Goal: Task Accomplishment & Management: Complete application form

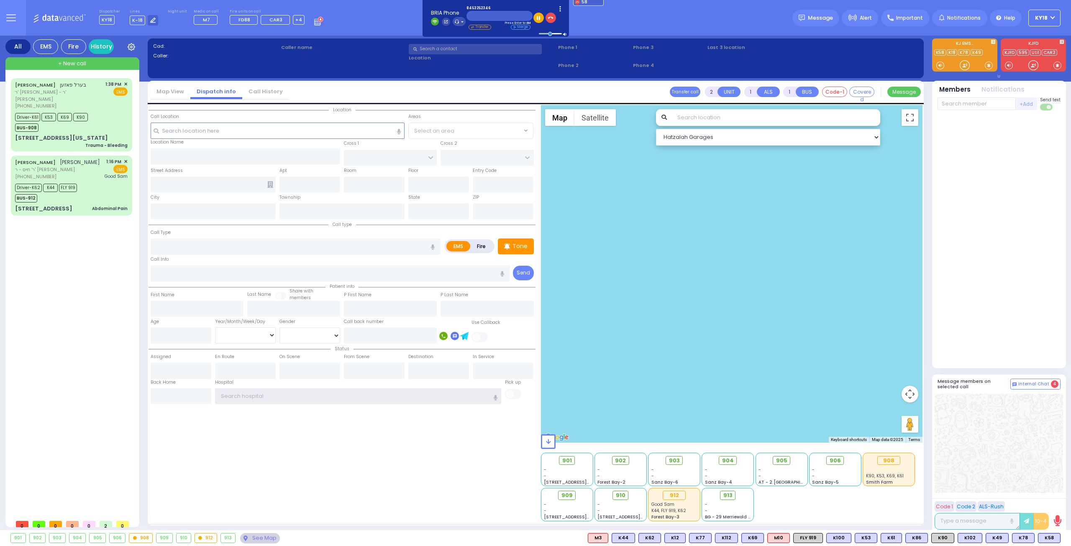
type input "ky18"
click at [1013, 220] on div at bounding box center [998, 239] width 123 height 251
click at [103, 112] on div "Driver-K61 K53 K69 K90 BUS-908" at bounding box center [71, 121] width 113 height 21
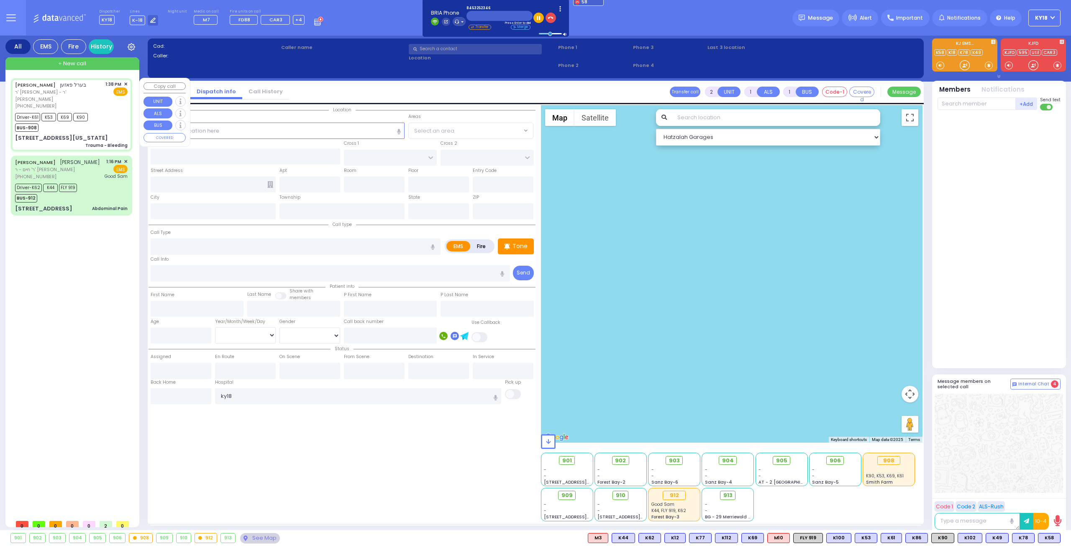
type input "6"
select select
type input "Trauma - Bleeding"
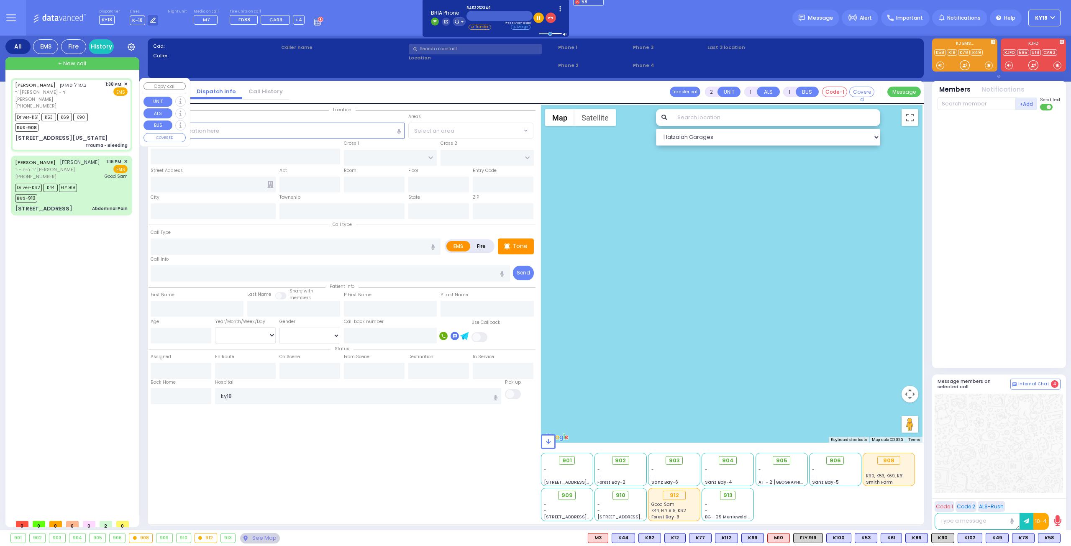
radio input "true"
type input "BEREL"
type input "POSEN"
type input "Shloime"
type input "Goldman Malka"
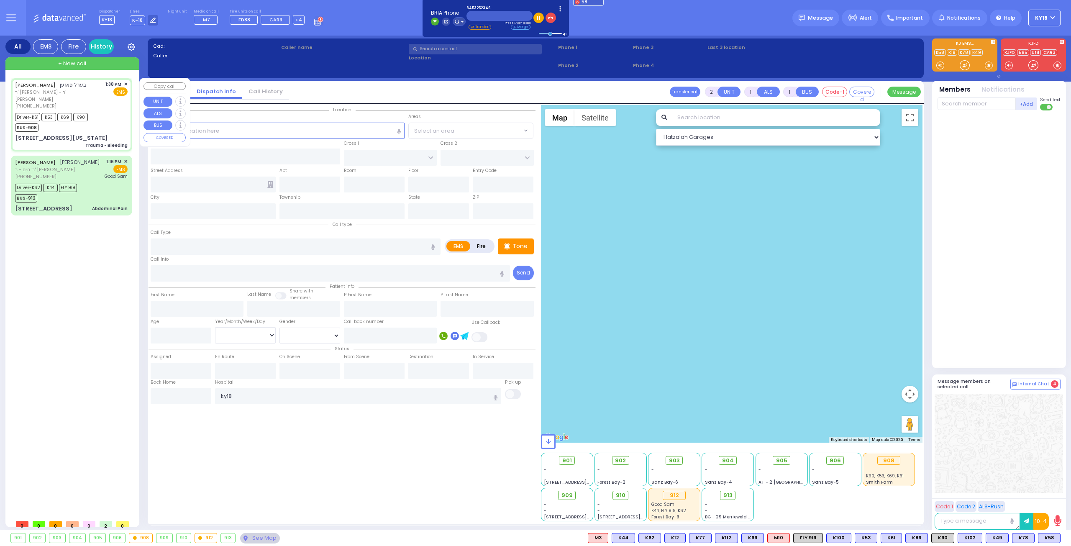
type input "6"
select select "Year"
select select "[DEMOGRAPHIC_DATA]"
type input "13:38"
type input "13:40"
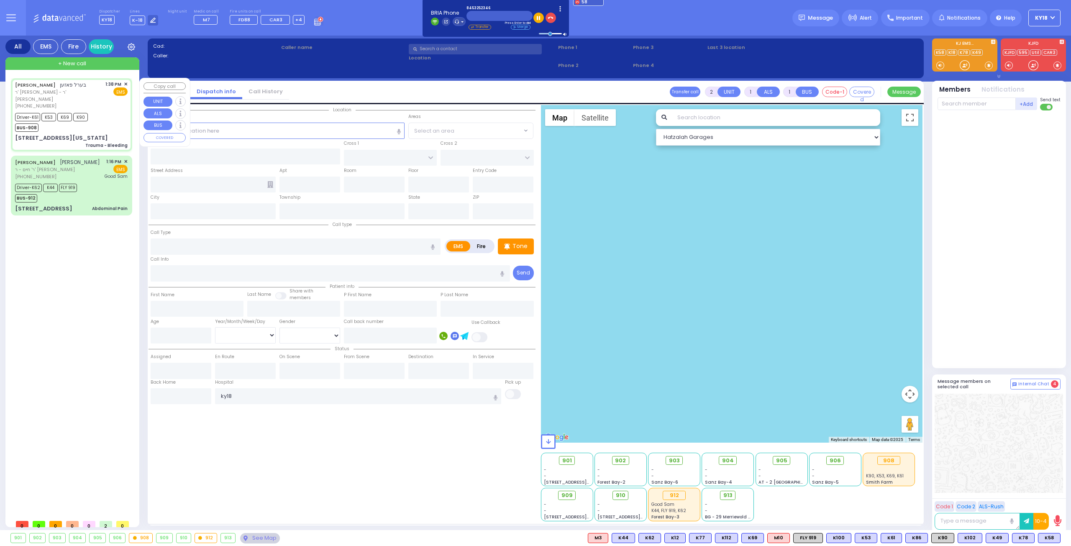
type input "13:42"
type input "14:15"
select select "Hatzalah Garages"
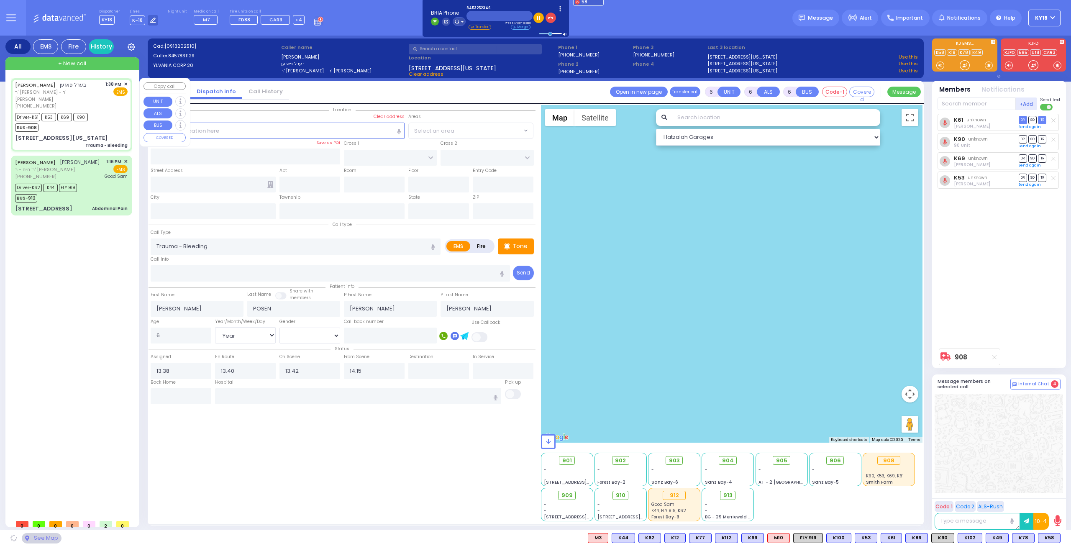
type input "MERRIEWOLD LN SOUTH"
type input "[STREET_ADDRESS][US_STATE]"
type input "Monroe"
type input "[US_STATE]"
type input "10950"
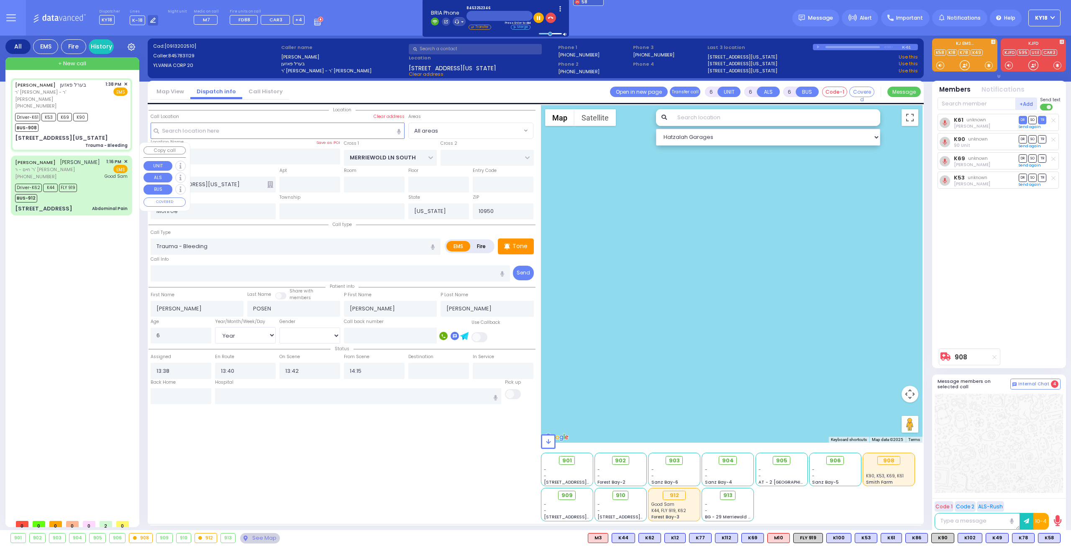
click at [97, 167] on div "JOEL REISMAN יואל רייזמאן ר' חיים - ר' משה חיים בערקאוויטש (845) 782-6703 1:16 …" at bounding box center [72, 185] width 118 height 57
select select
type input "Abdominal Pain"
radio input "true"
type input "JOEL"
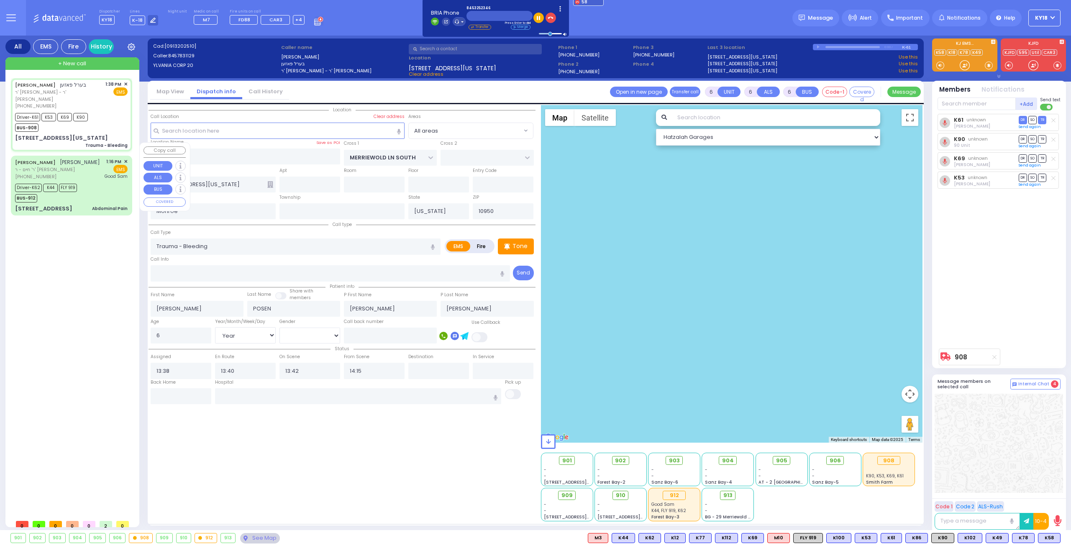
type input "REISMAN"
type input "Isreal"
type input "Landau"
type input "37"
select select "Year"
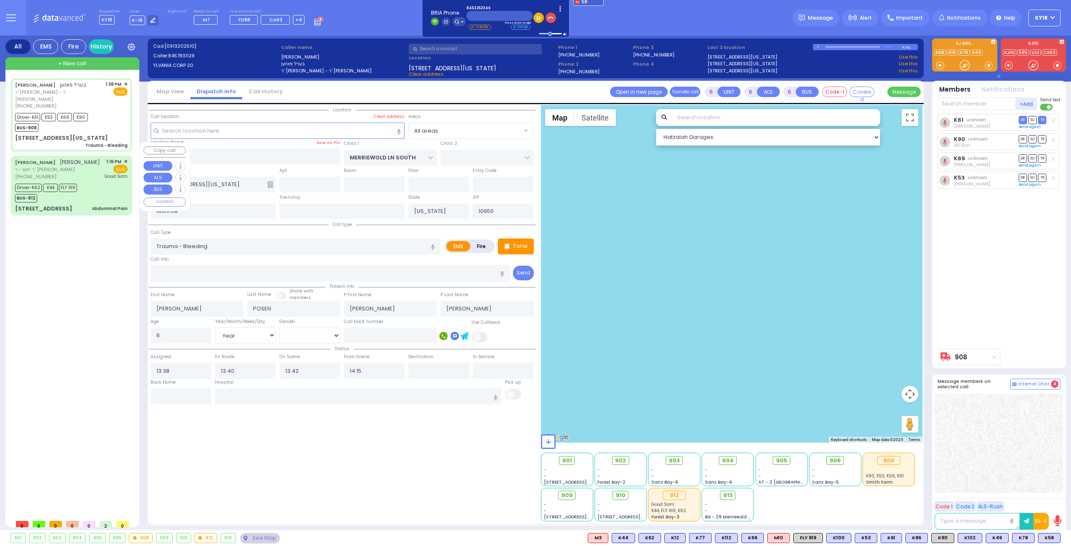
select select "[DEMOGRAPHIC_DATA]"
type input "13:16"
type input "13:19"
type input "13:20"
type input "13:45"
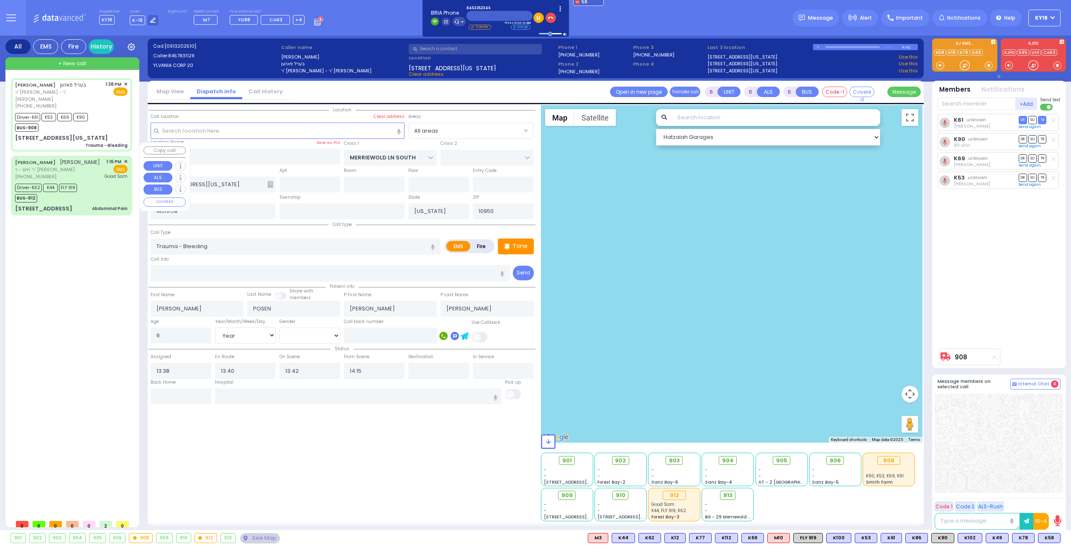
type input "14:06"
type input "14:17"
type input "Good Samaritan Hospital"
select select "Hatzalah Garages"
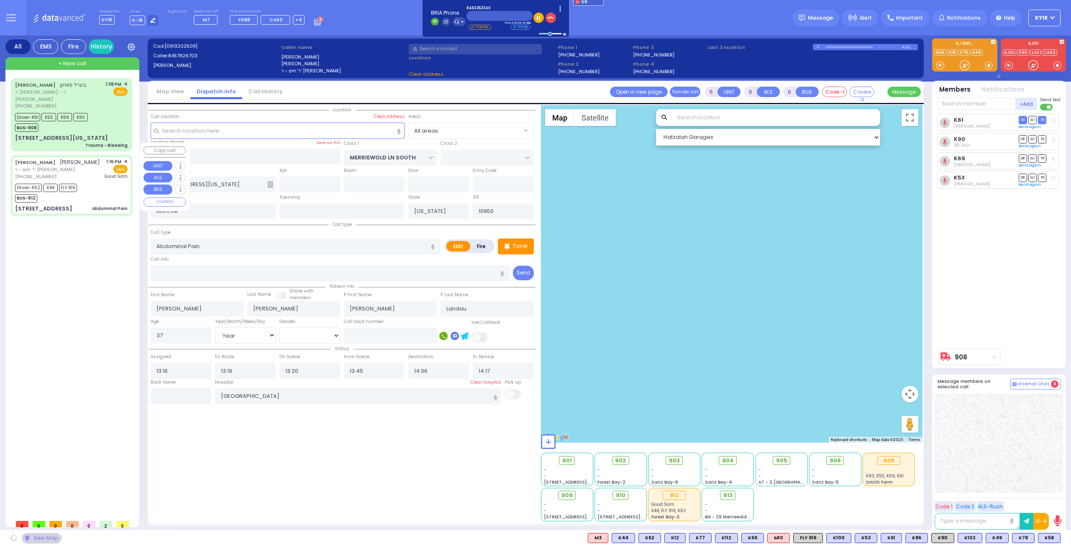
type input "RUZHIN RD"
type input "[PERSON_NAME] DR"
type input "[STREET_ADDRESS]"
select select "ATZEI TAMURIM"
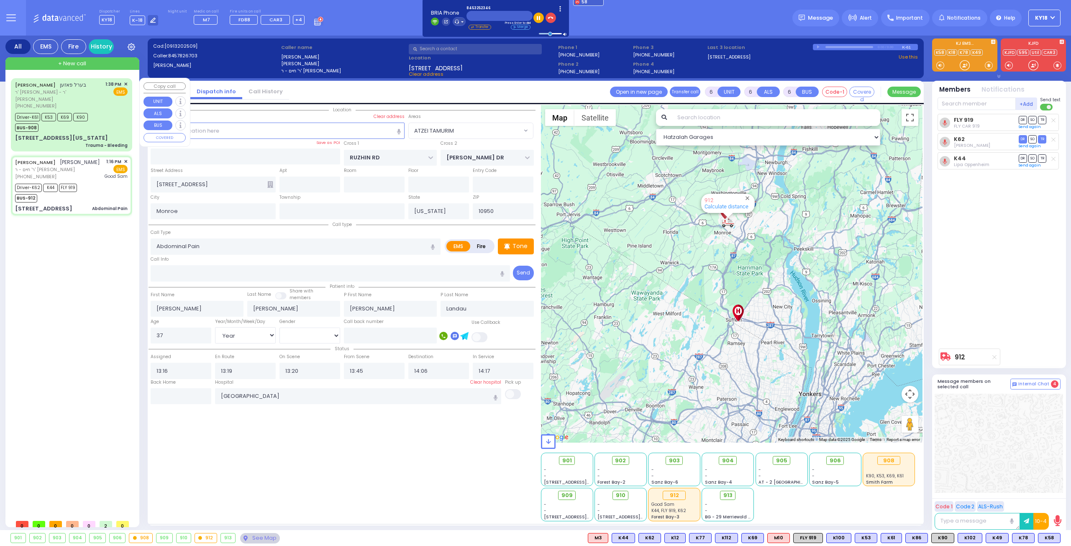
click at [109, 111] on div "Driver-K61 K53 K69 K90 BUS-908" at bounding box center [71, 121] width 113 height 21
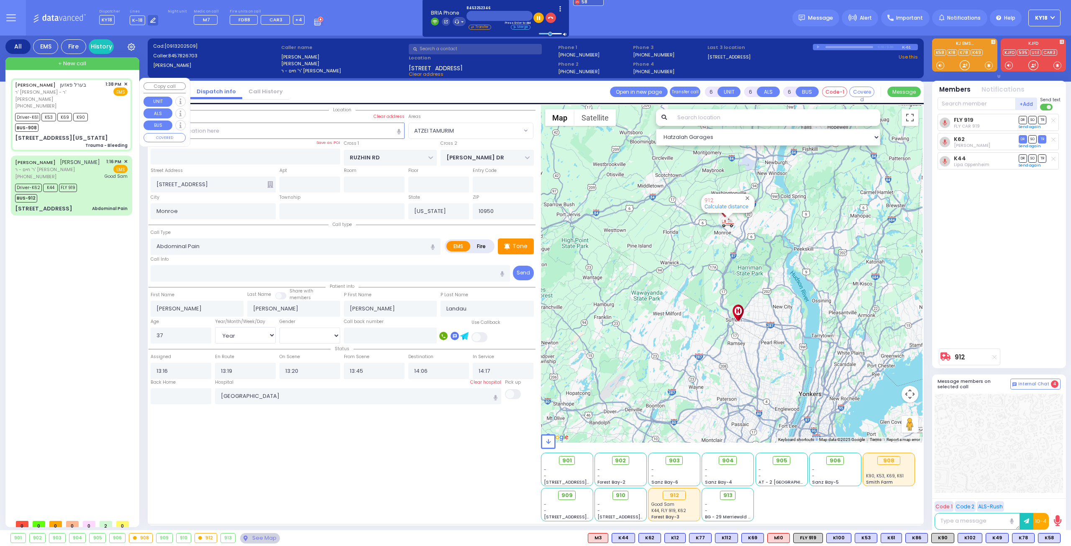
select select
type input "Trauma - Bleeding"
radio input "true"
type input "BEREL"
type input "POSEN"
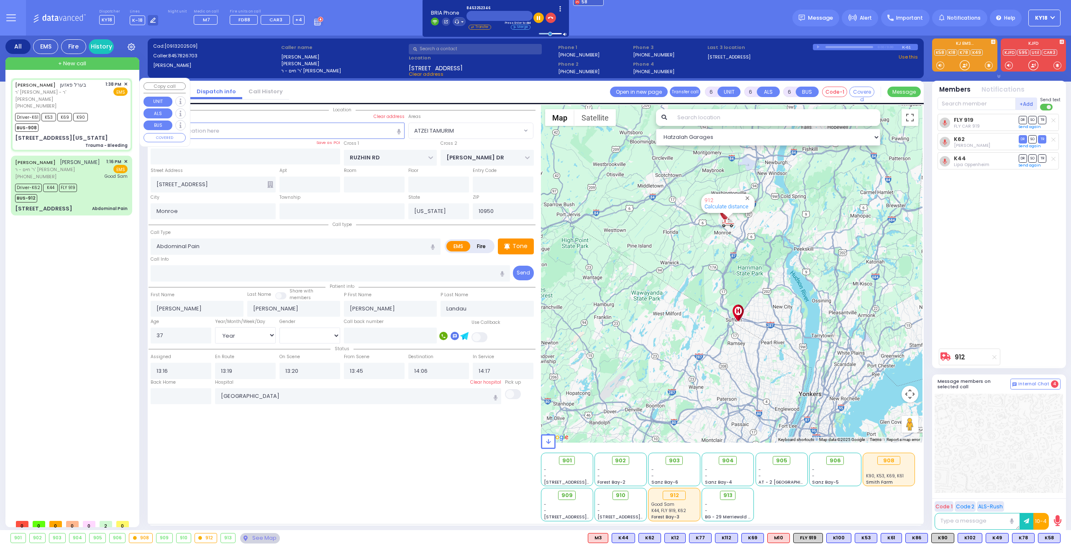
type input "Shloime"
type input "Goldman Malka"
type input "6"
select select "Year"
select select "[DEMOGRAPHIC_DATA]"
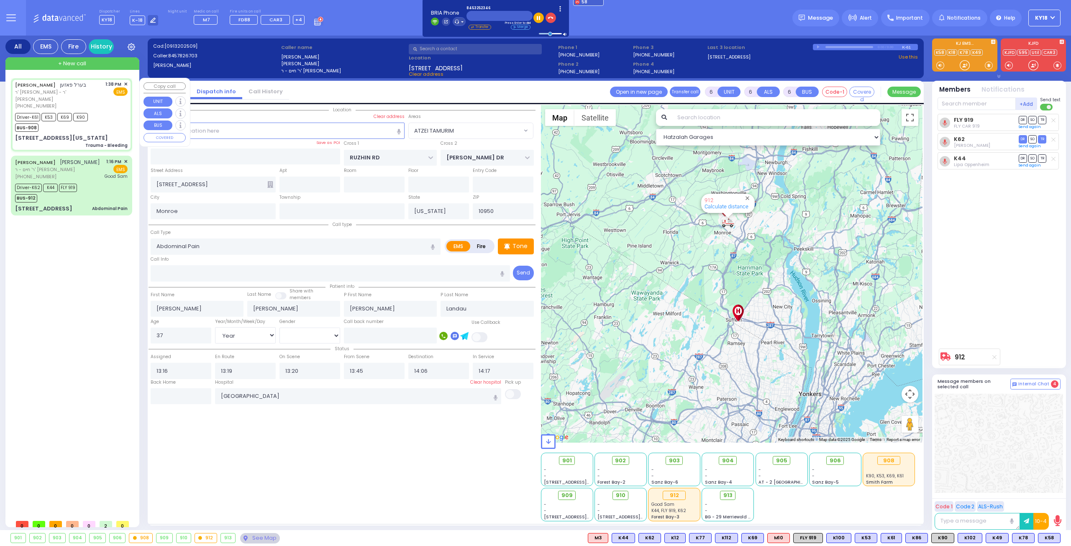
type input "13:38"
type input "13:40"
type input "13:42"
type input "14:15"
type input "MERRIEWOLD LN SOUTH"
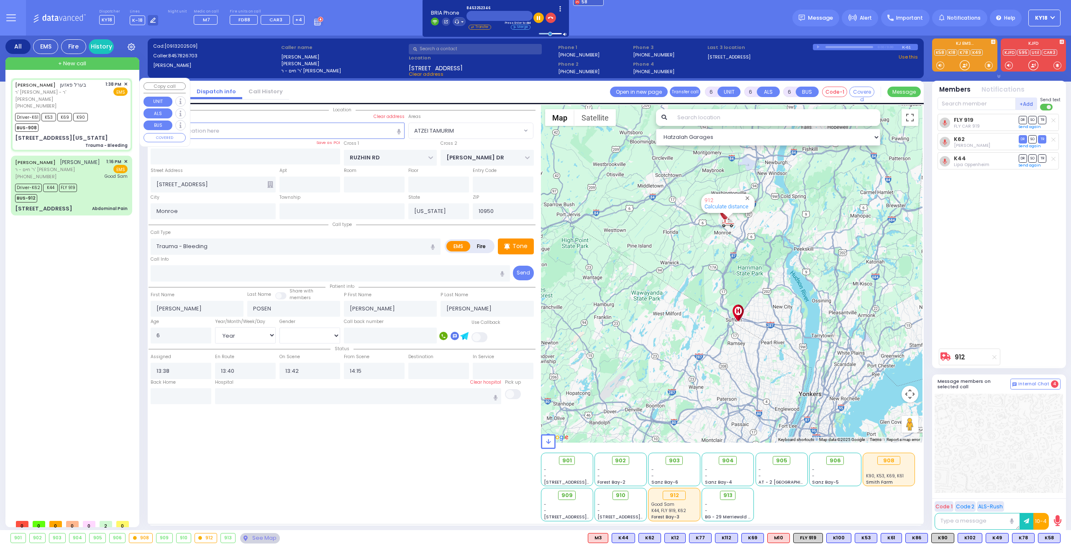
type input "[STREET_ADDRESS][US_STATE]"
select select "Hatzalah Garages"
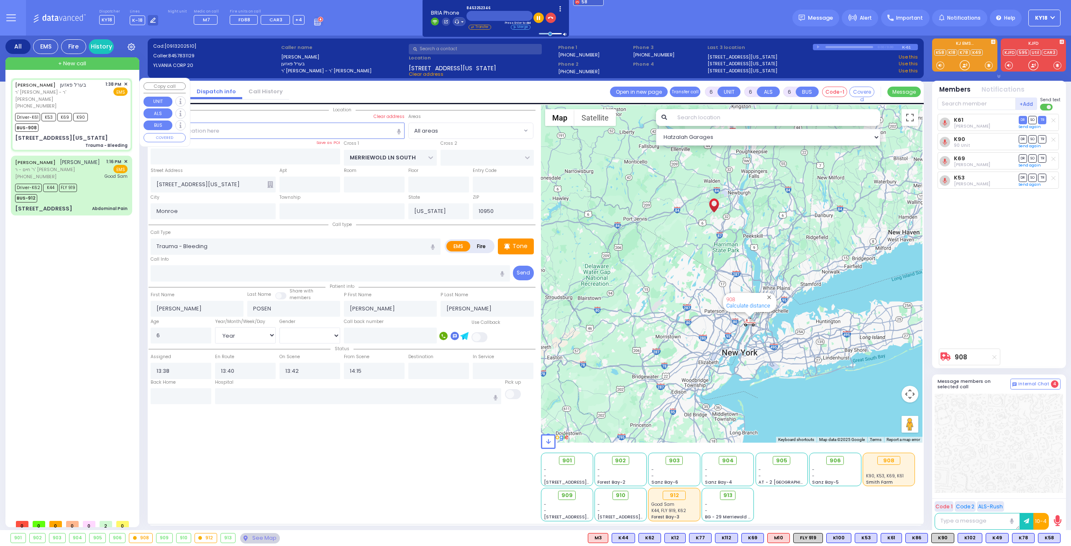
select select
radio input "true"
select select "Year"
select select "[DEMOGRAPHIC_DATA]"
select select "Hatzalah Garages"
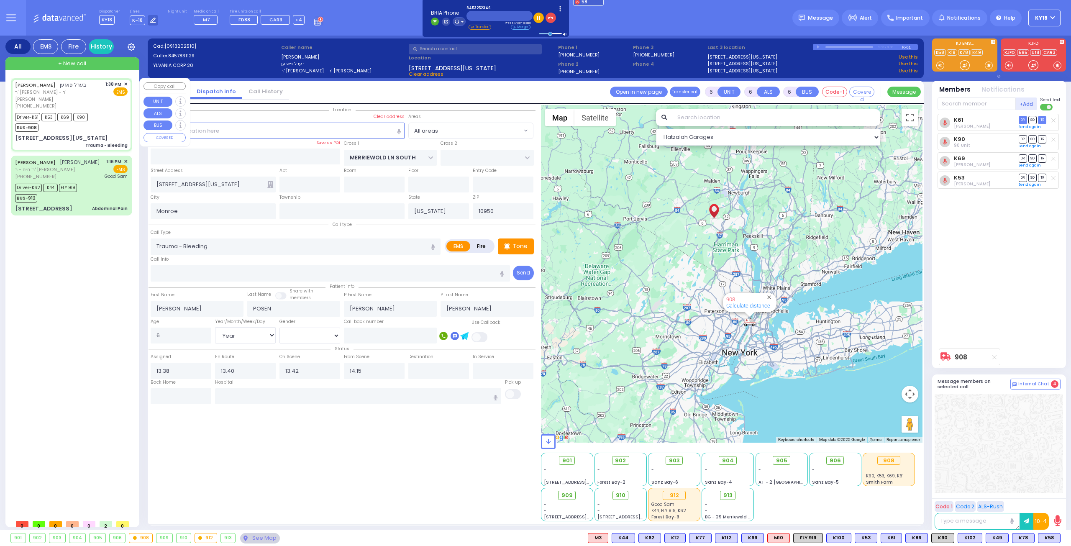
click at [77, 66] on span "+ New call" at bounding box center [72, 63] width 28 height 8
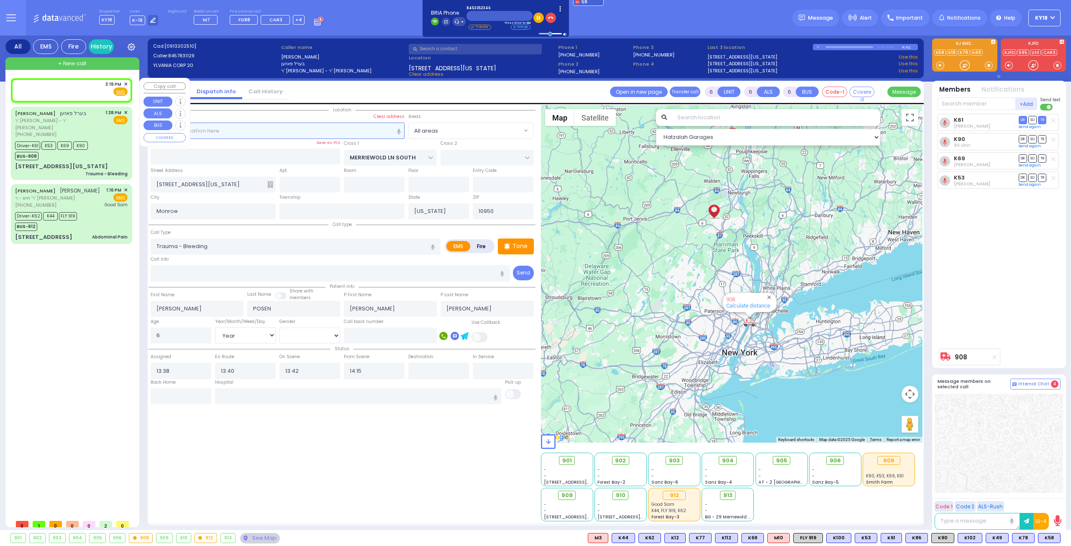
type input "2"
type input "1"
select select
radio input "true"
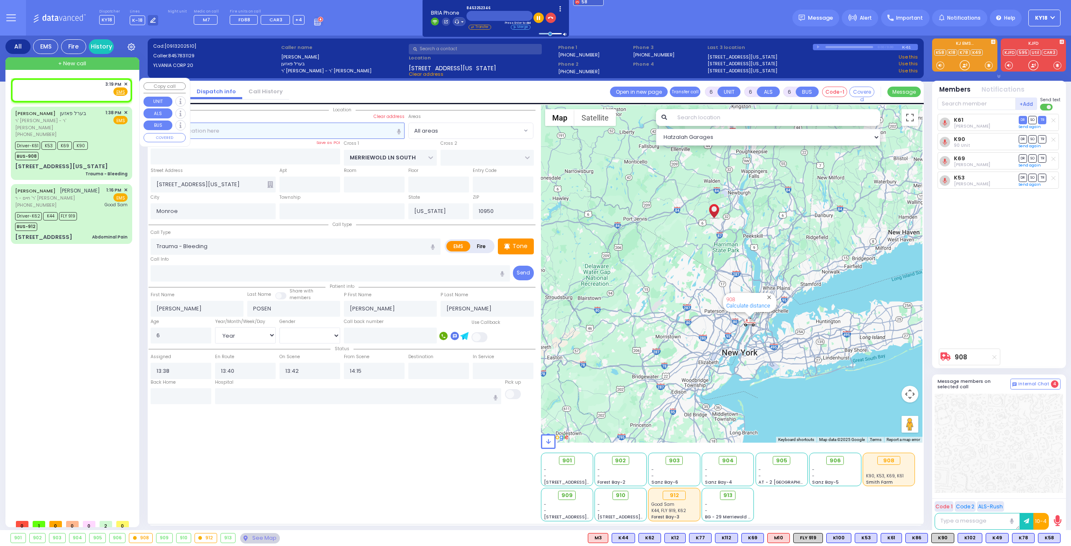
select select
type input "15:19"
select select "Hatzalah Garages"
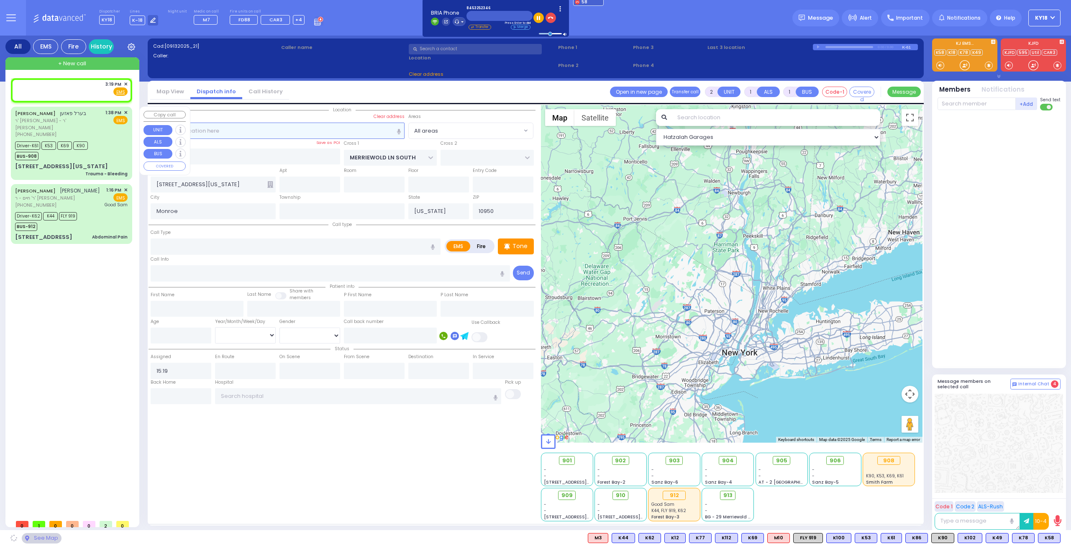
select select
radio input "true"
select select
select select "Hatzalah Garages"
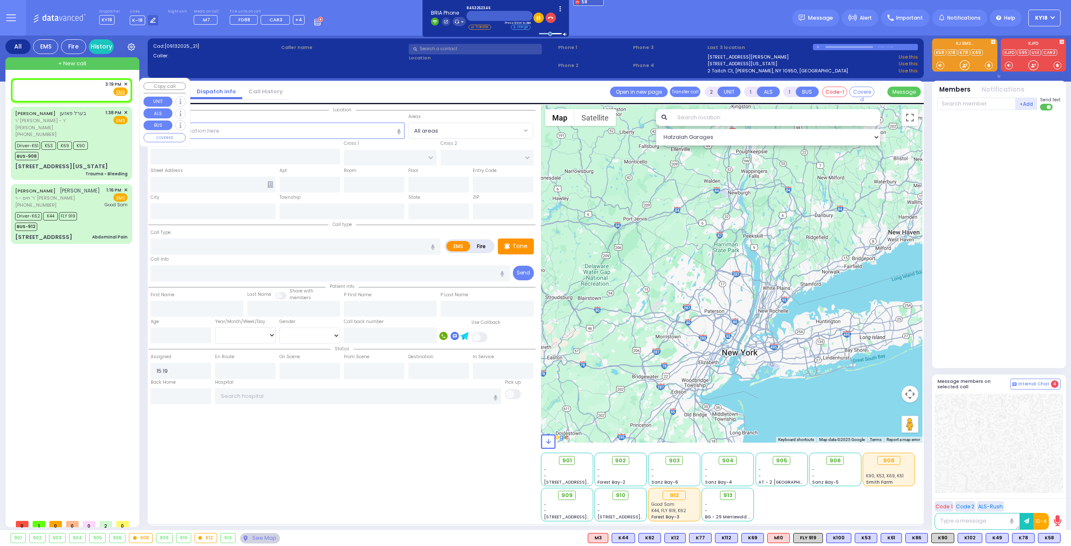
click at [83, 91] on div "3:19 PM ✕ Fire EMS" at bounding box center [71, 88] width 113 height 15
select select
radio input "true"
select select
select select "Hatzalah Garages"
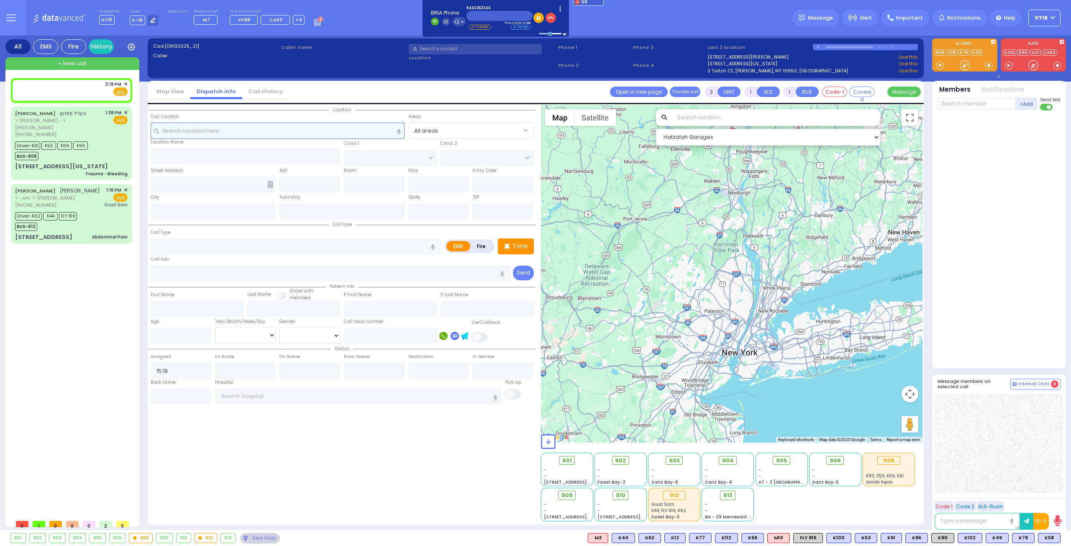
click at [236, 134] on input "text" at bounding box center [278, 131] width 254 height 16
click at [215, 132] on input "text" at bounding box center [278, 131] width 254 height 16
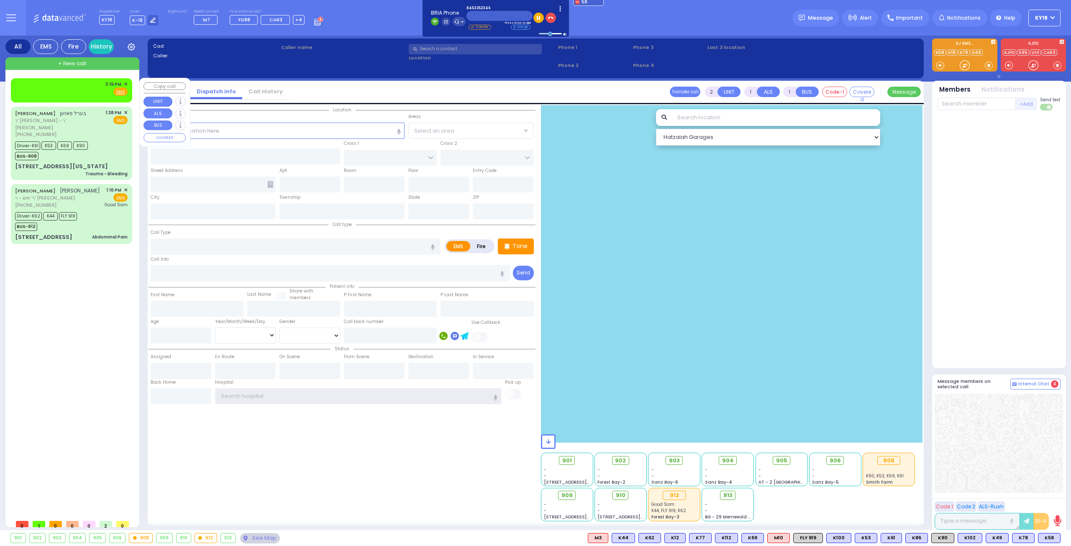
type input "ky18"
drag, startPoint x: 89, startPoint y: 90, endPoint x: 99, endPoint y: 94, distance: 10.7
click at [89, 90] on div "3:19 PM ✕ Fire EMS" at bounding box center [71, 88] width 113 height 15
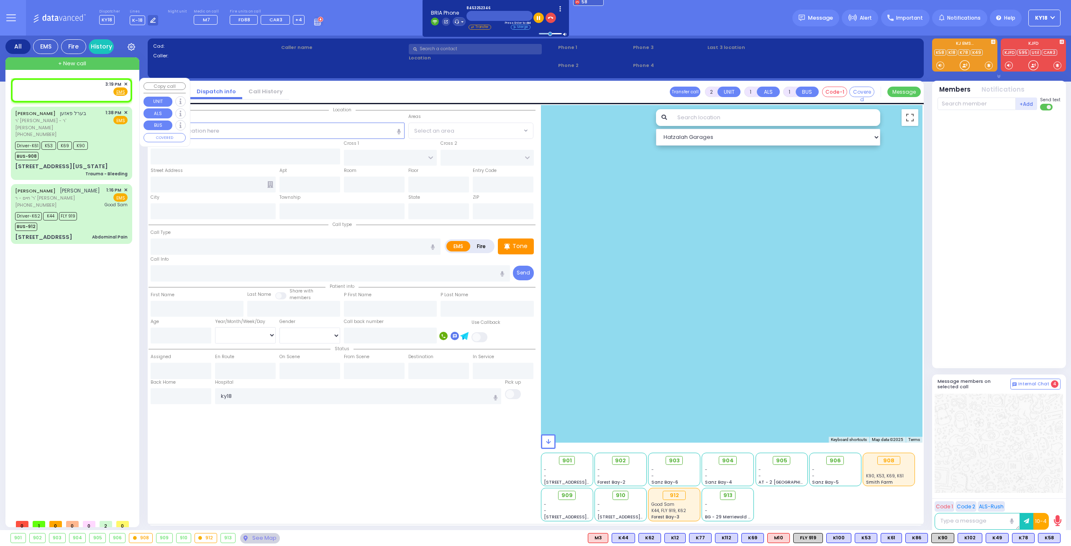
select select
radio input "true"
select select
type input "15:19"
select select "Hatzalah Garages"
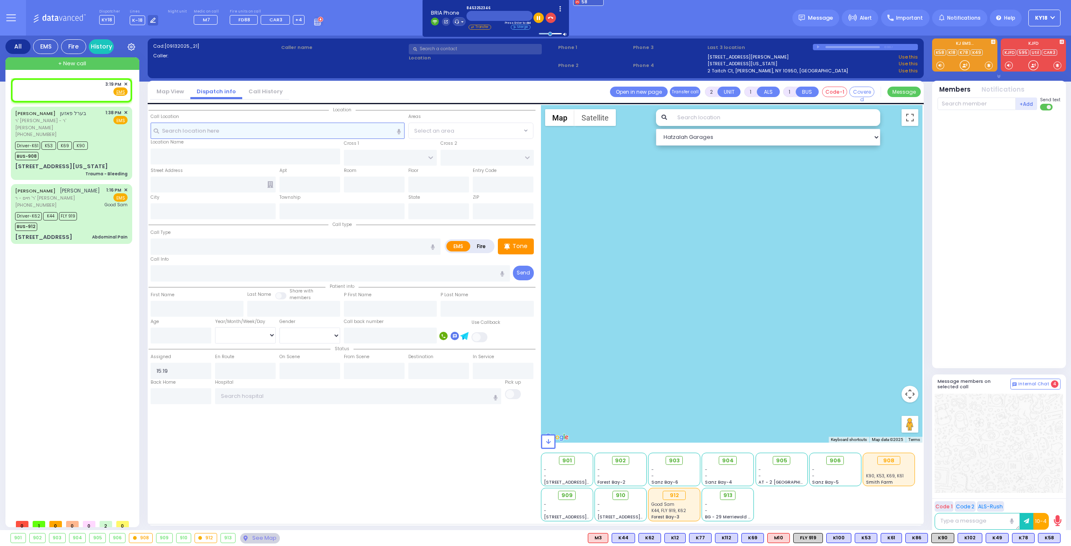
click at [304, 137] on input "text" at bounding box center [278, 131] width 254 height 16
click at [179, 129] on input "text" at bounding box center [278, 131] width 254 height 16
click at [741, 209] on div at bounding box center [732, 274] width 382 height 338
click at [279, 133] on input "text" at bounding box center [278, 131] width 254 height 16
click at [251, 128] on input "text" at bounding box center [278, 131] width 254 height 16
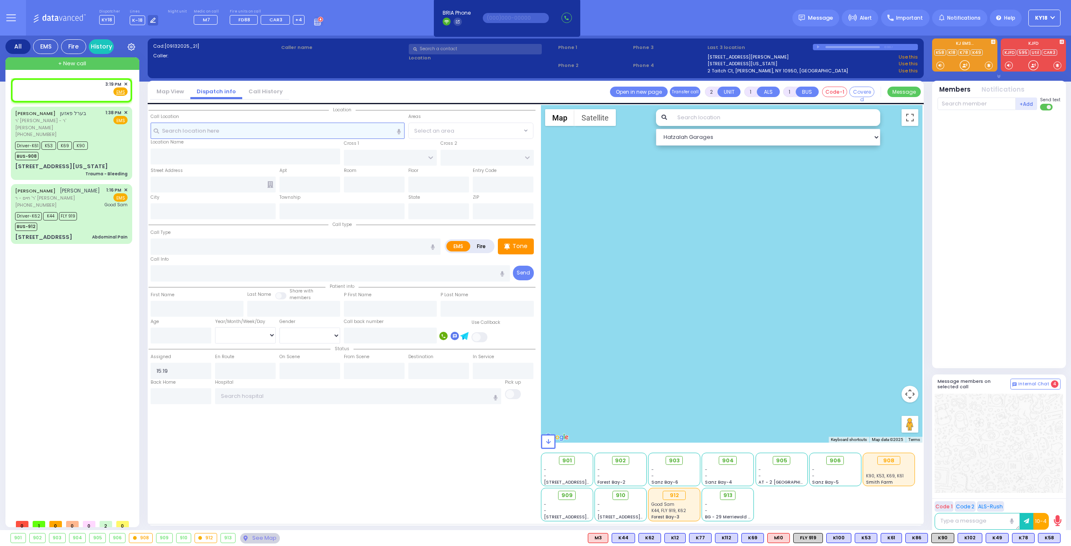
click at [252, 130] on input "text" at bounding box center [278, 131] width 254 height 16
click at [278, 135] on input "text" at bounding box center [278, 131] width 254 height 16
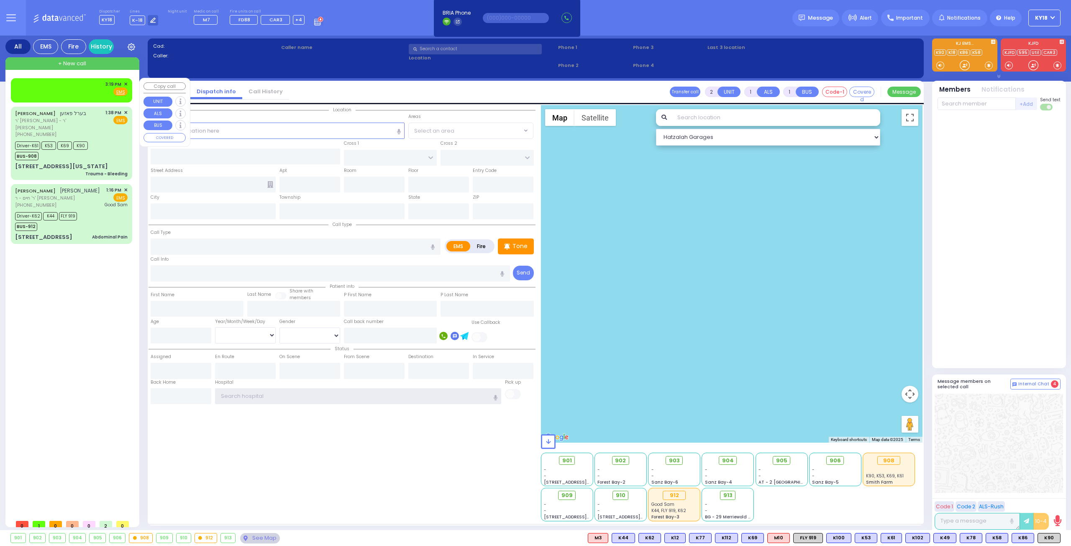
type input "ky18"
click at [34, 79] on div "3:19 PM ✕" at bounding box center [71, 90] width 121 height 24
select select
radio input "true"
select select
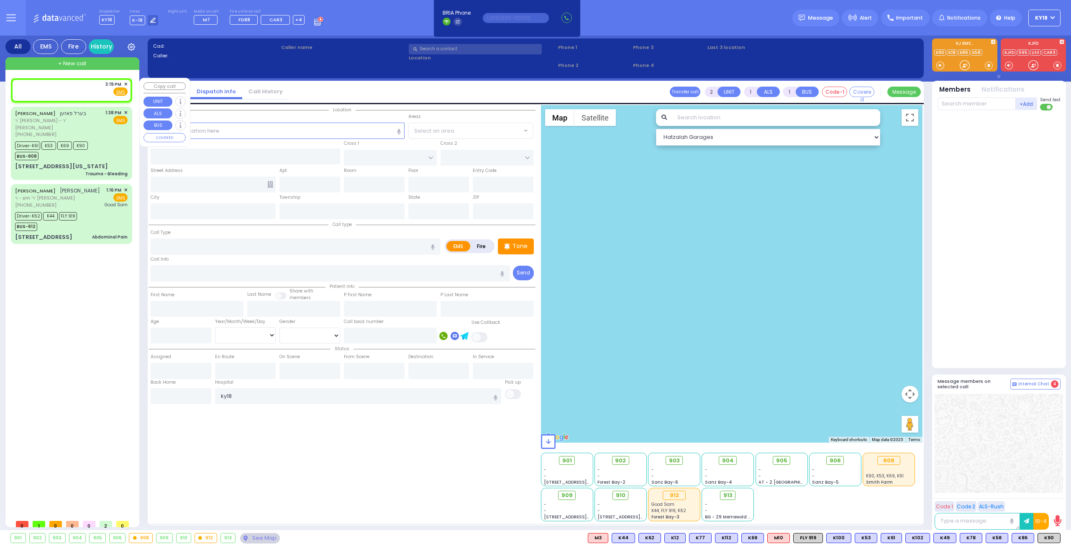
type input "15:19"
select select "Hatzalah Garages"
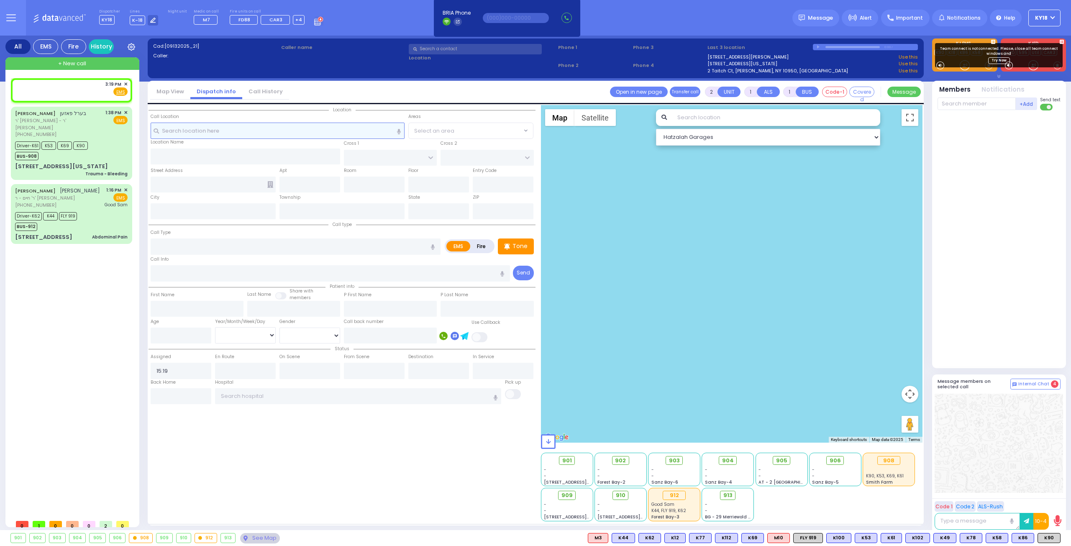
click at [233, 132] on input "text" at bounding box center [278, 131] width 254 height 16
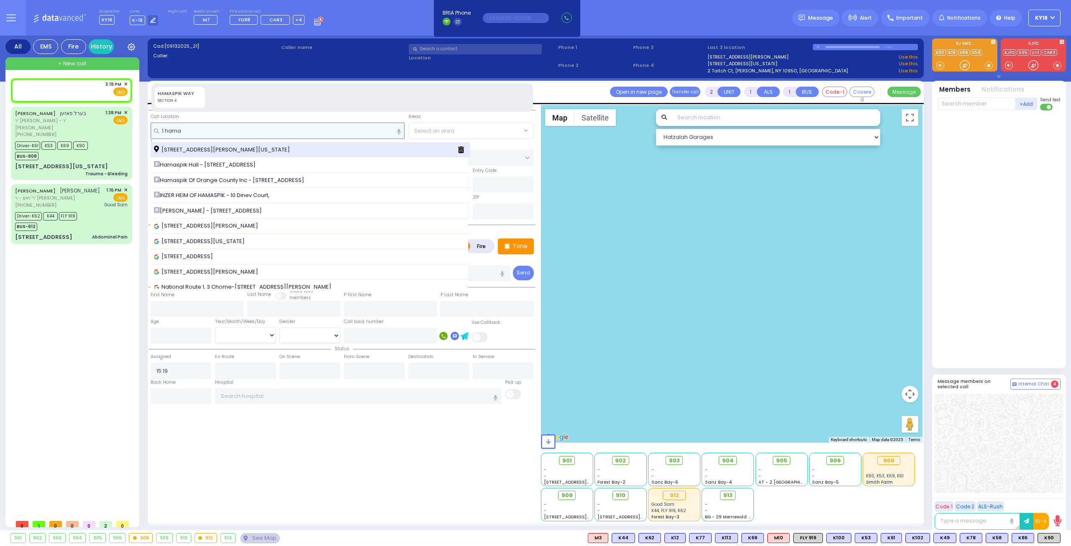
type input "1 hama"
click at [217, 150] on span "[STREET_ADDRESS][PERSON_NAME][US_STATE]" at bounding box center [223, 150] width 139 height 8
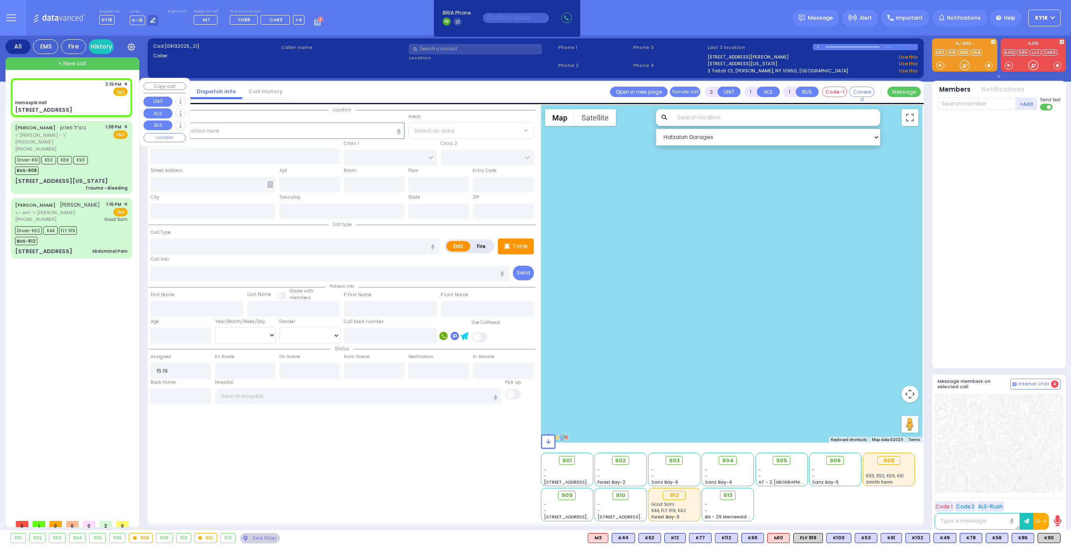
select select
radio input "true"
select select
select select "Hatzalah Garages"
type input "Hamaspik Hall"
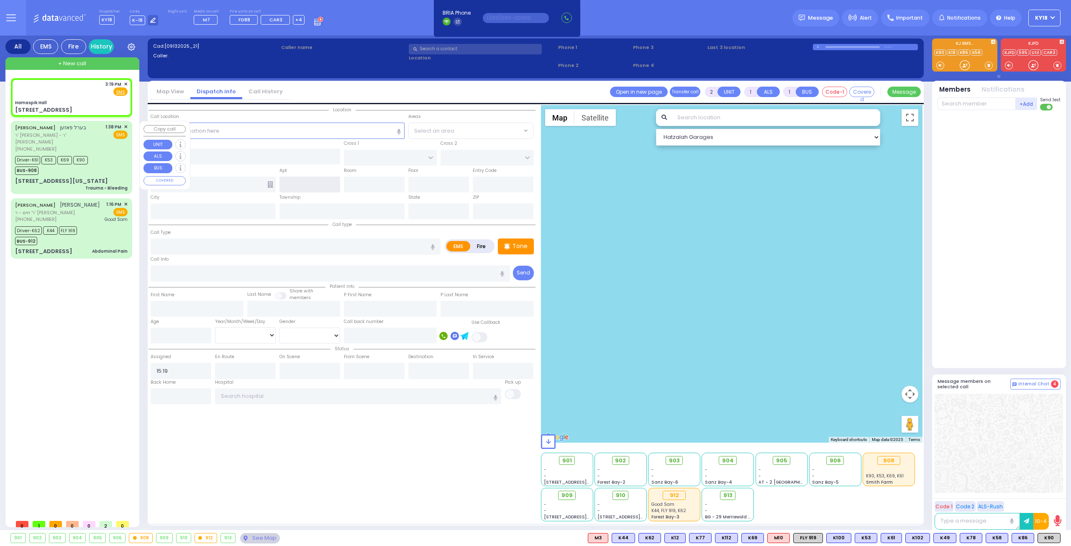
type input "[GEOGRAPHIC_DATA]"
type input "[STREET_ADDRESS]"
type input "[PERSON_NAME]"
type input "[US_STATE]"
type input "10950"
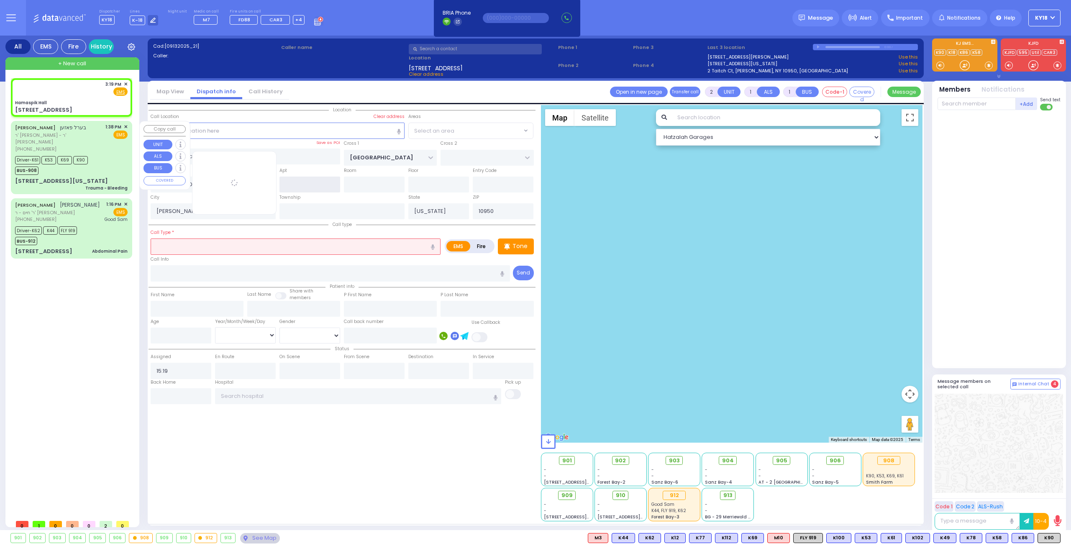
select select "SECTION 4"
click at [177, 243] on input "text" at bounding box center [296, 246] width 290 height 16
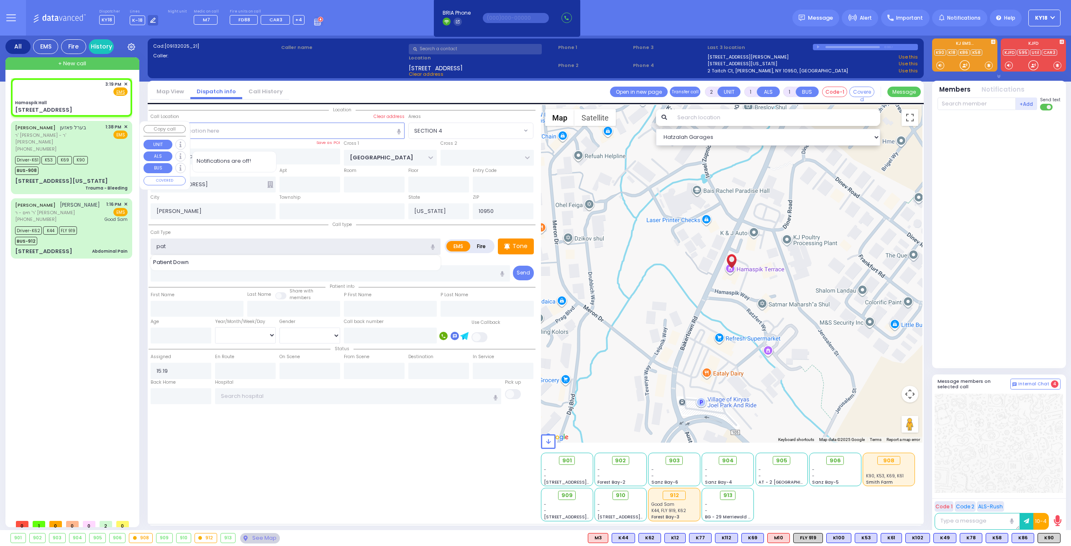
type input "pa"
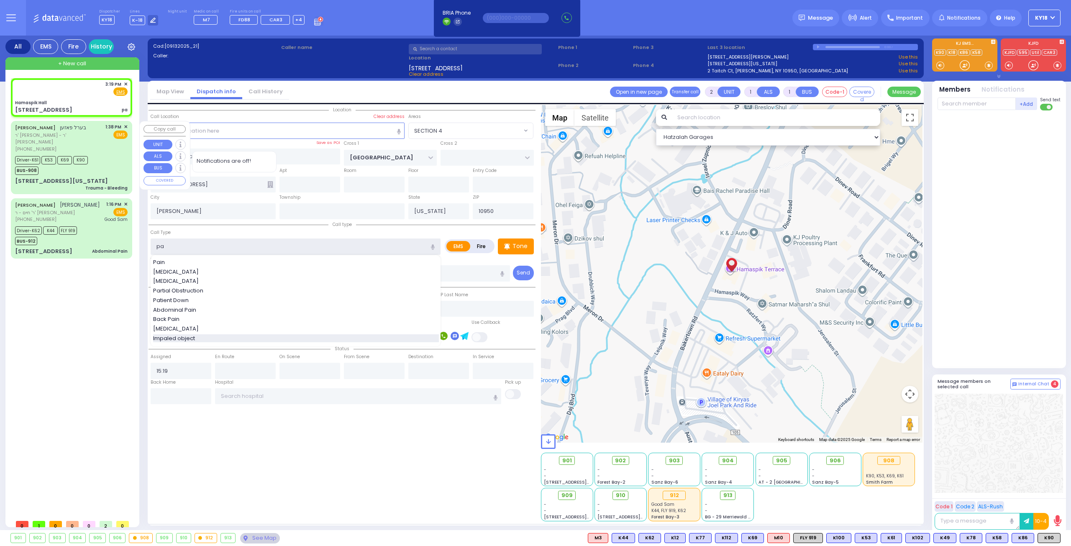
select select
radio input "true"
select select
select select "Hatzalah Garages"
select select "SECTION 4"
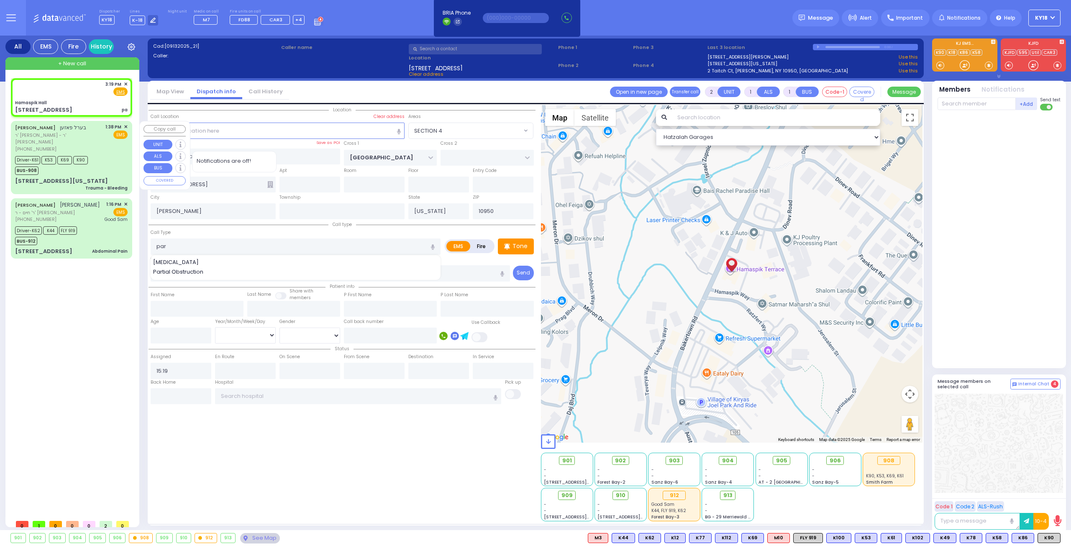
click at [191, 268] on span "Partial Obstruction" at bounding box center [179, 272] width 53 height 8
type input "Partial Obstruction"
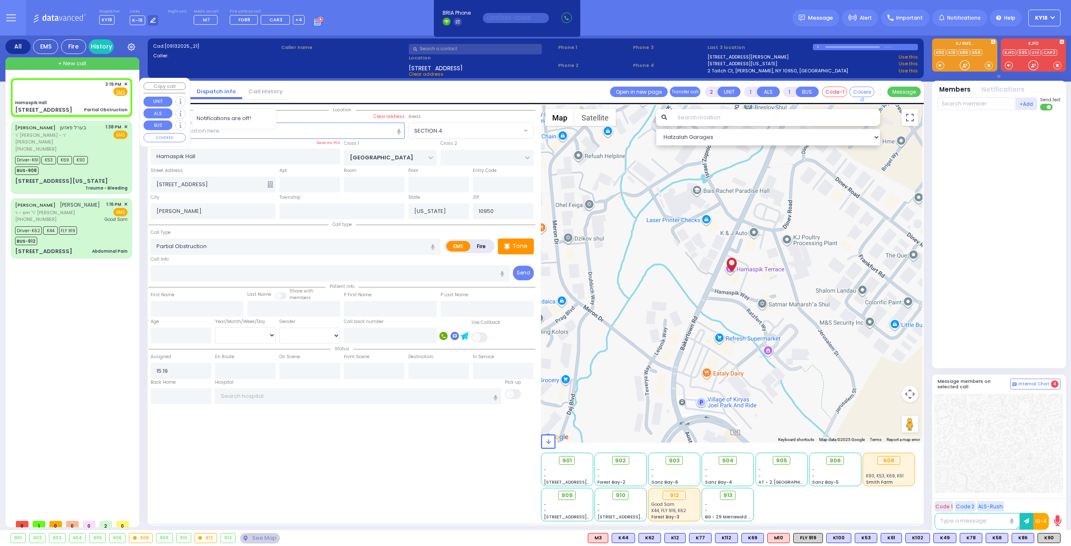
click at [98, 100] on div "Hamaspik Hall" at bounding box center [71, 103] width 113 height 6
select select
radio input "true"
select select
select select "Hatzalah Garages"
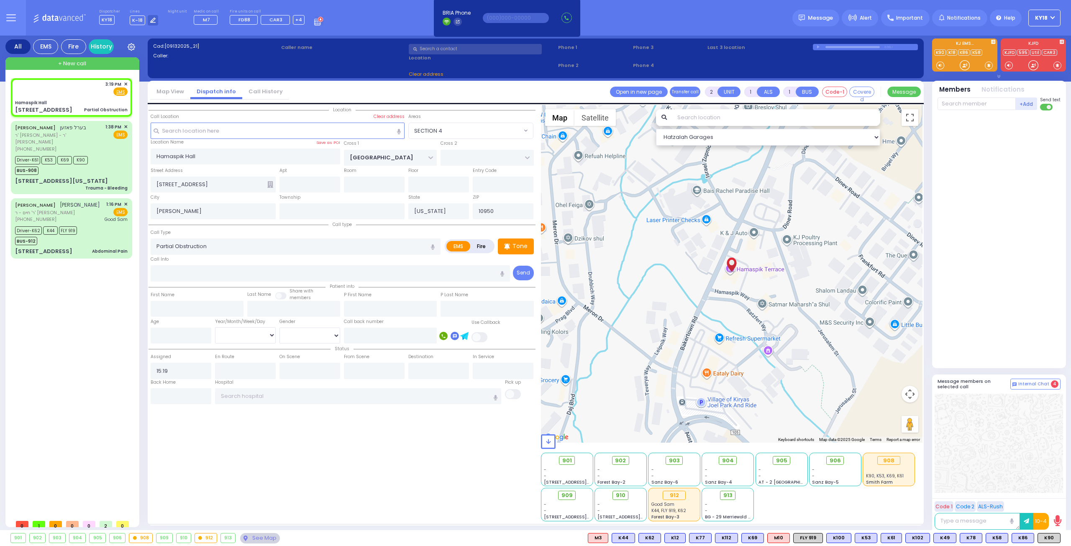
select select
radio input "true"
select select
select select "Hatzalah Garages"
drag, startPoint x: 996, startPoint y: 537, endPoint x: 1008, endPoint y: 536, distance: 11.7
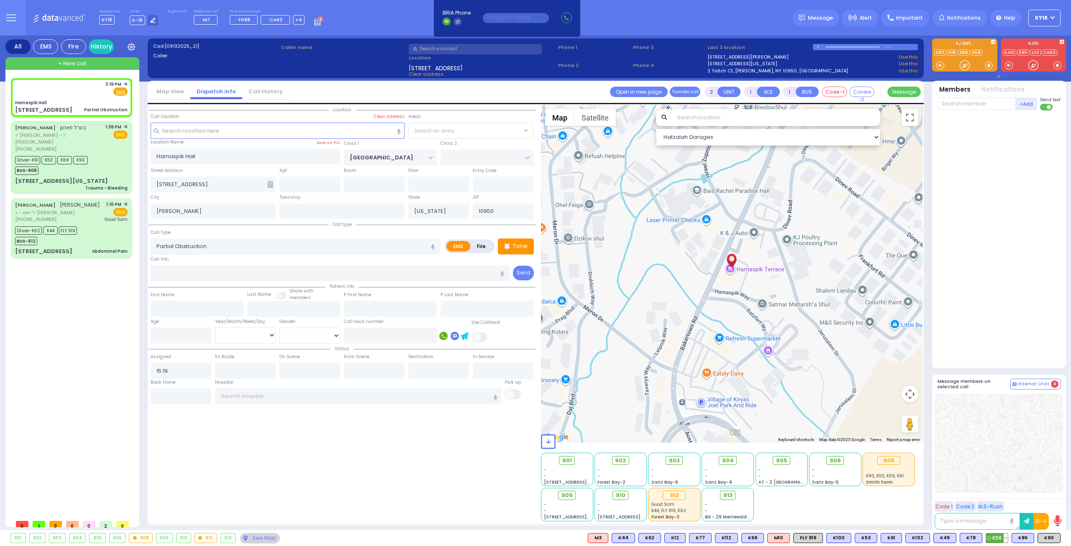
click at [997, 537] on span "K58" at bounding box center [997, 537] width 22 height 9
select select
radio input "true"
select select
select select "Hatzalah Garages"
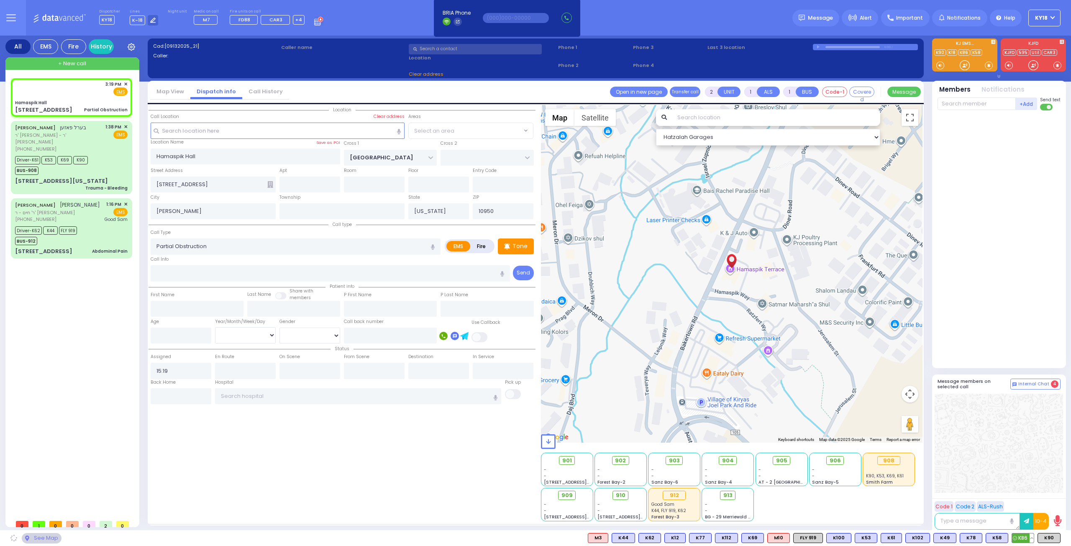
click at [1024, 538] on span "K86" at bounding box center [1023, 537] width 22 height 9
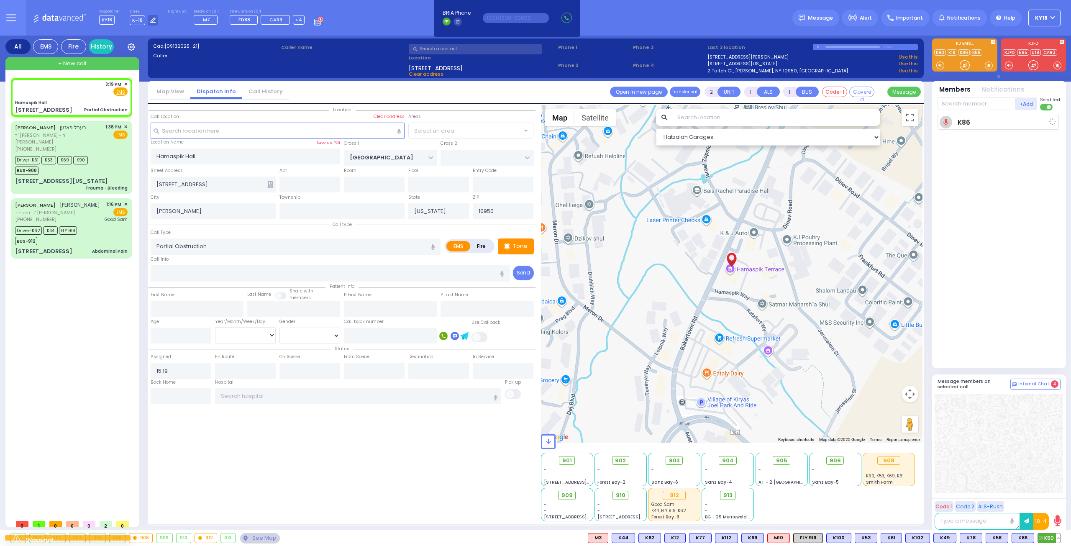
click at [1051, 538] on span "K90" at bounding box center [1049, 537] width 22 height 9
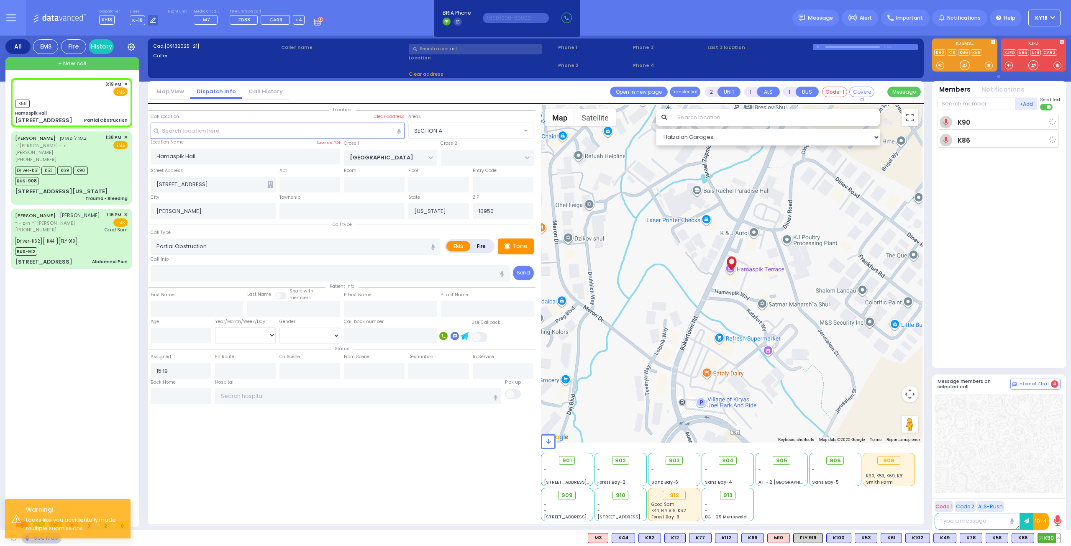
select select "SECTION 4"
radio input "true"
select select
type input "15:27"
select select "Hatzalah Garages"
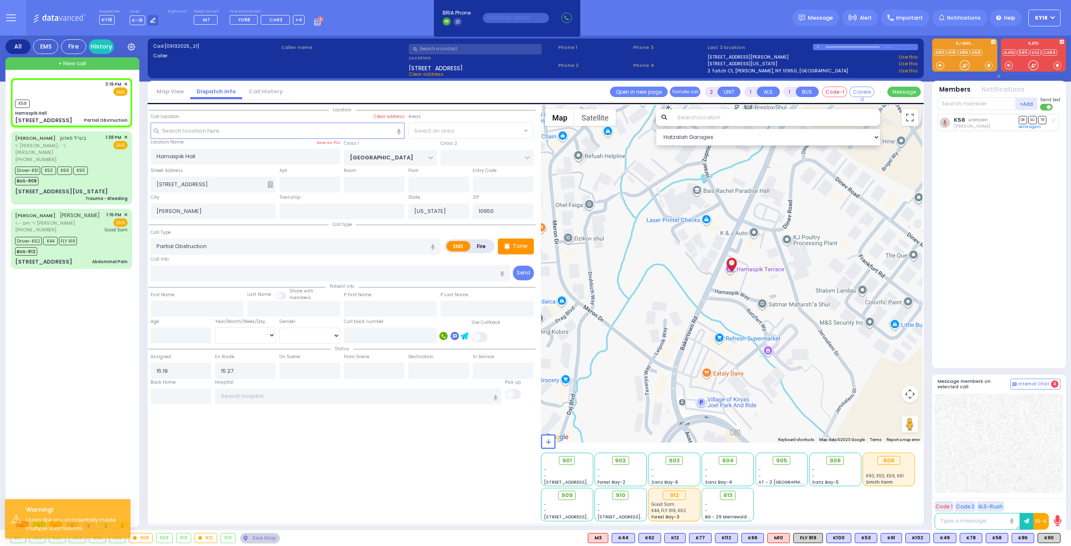
select select "SECTION 4"
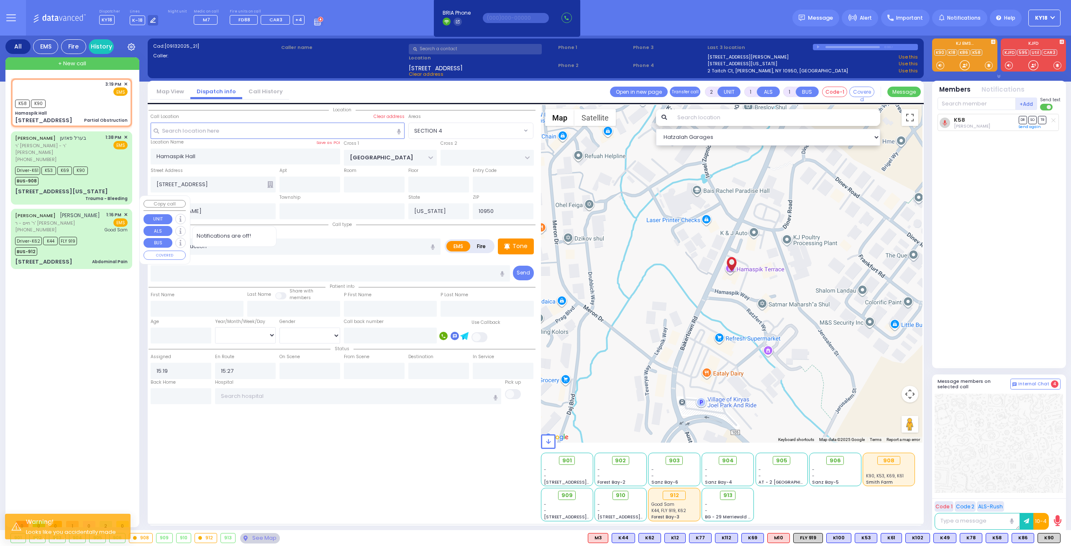
select select
radio input "true"
select select
select select "Hatzalah Garages"
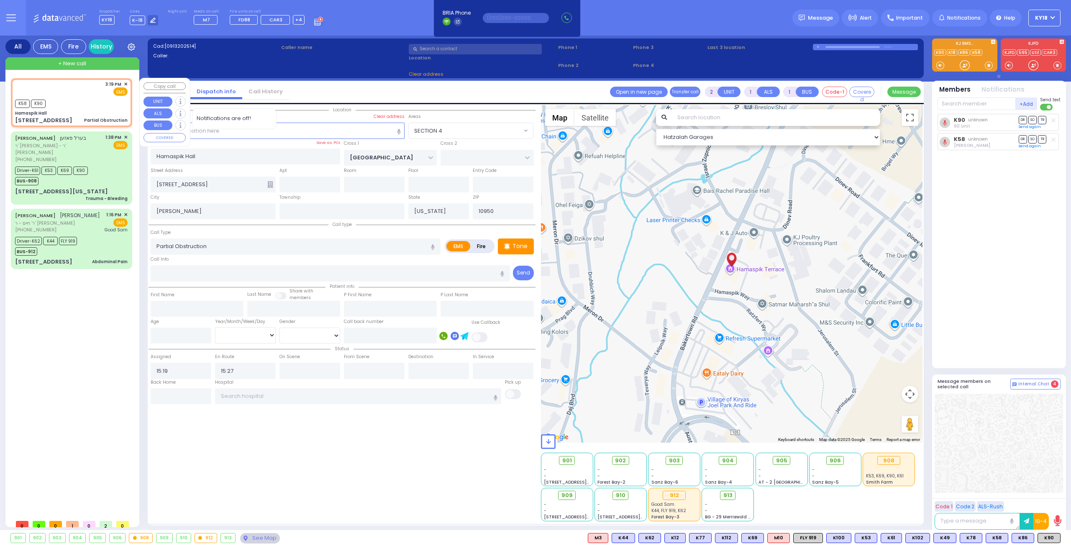
select select
radio input "true"
select select
select select "Hatzalah Garages"
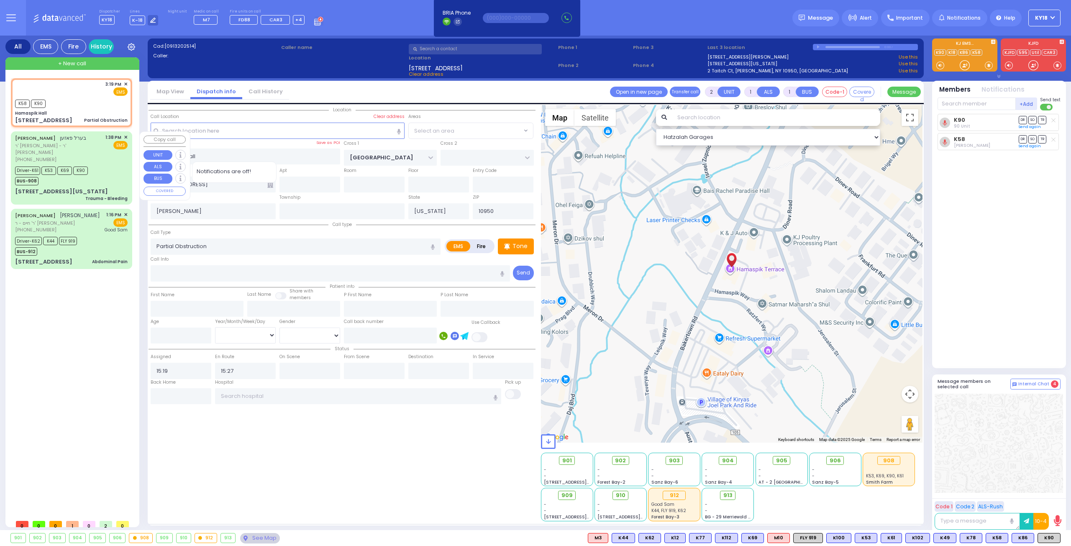
select select "SECTION 4"
select select
radio input "true"
select select
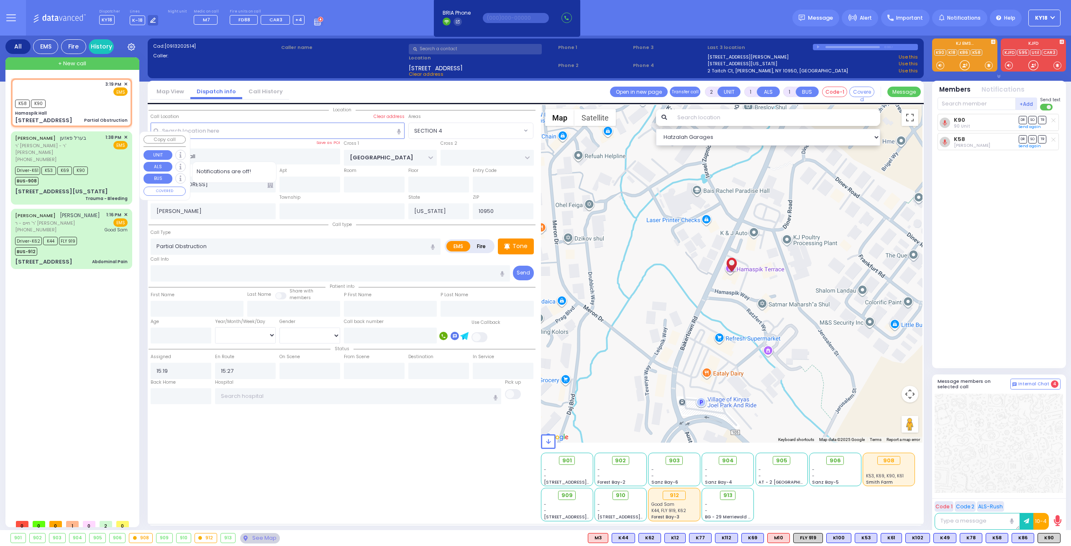
select select "Hatzalah Garages"
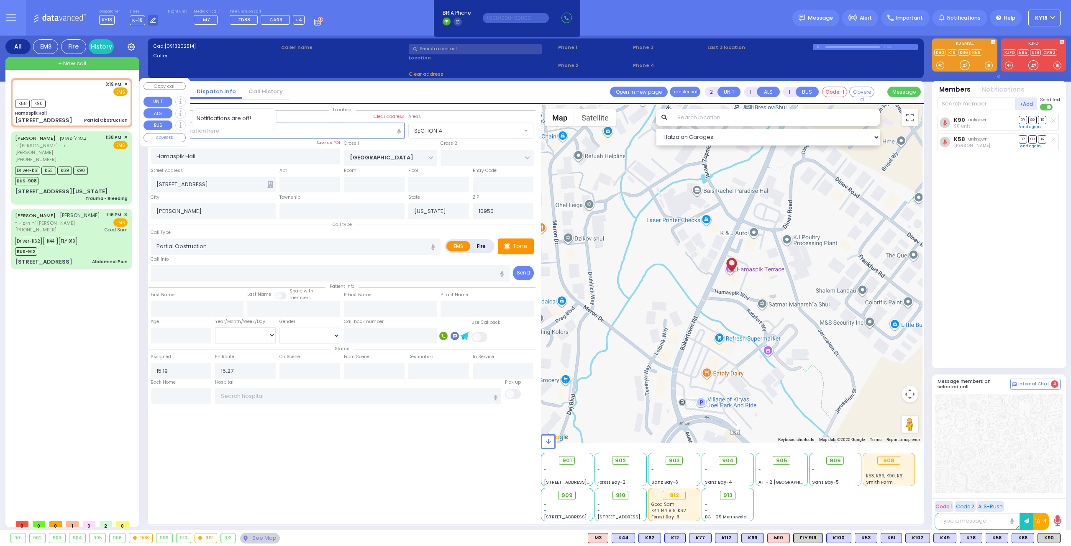
select select "SECTION 4"
click at [71, 115] on div "Hamaspik Hall" at bounding box center [71, 113] width 113 height 6
select select
radio input "true"
select select
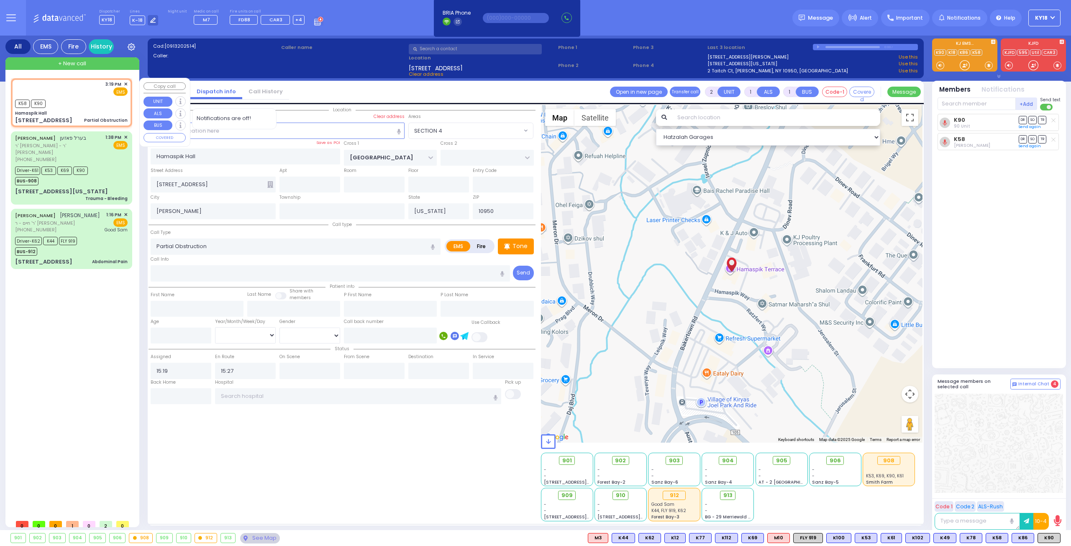
select select "Hatzalah Garages"
select select "SECTION 4"
click at [1021, 537] on span "K86" at bounding box center [1023, 537] width 22 height 9
select select
radio input "true"
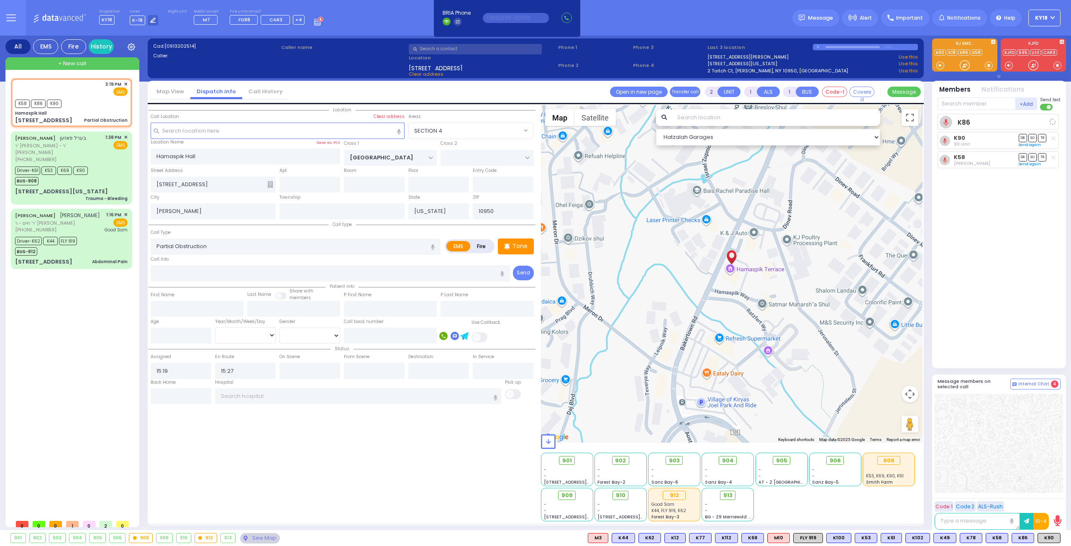
select select
select select "Hatzalah Garages"
select select "SECTION 4"
type input "6"
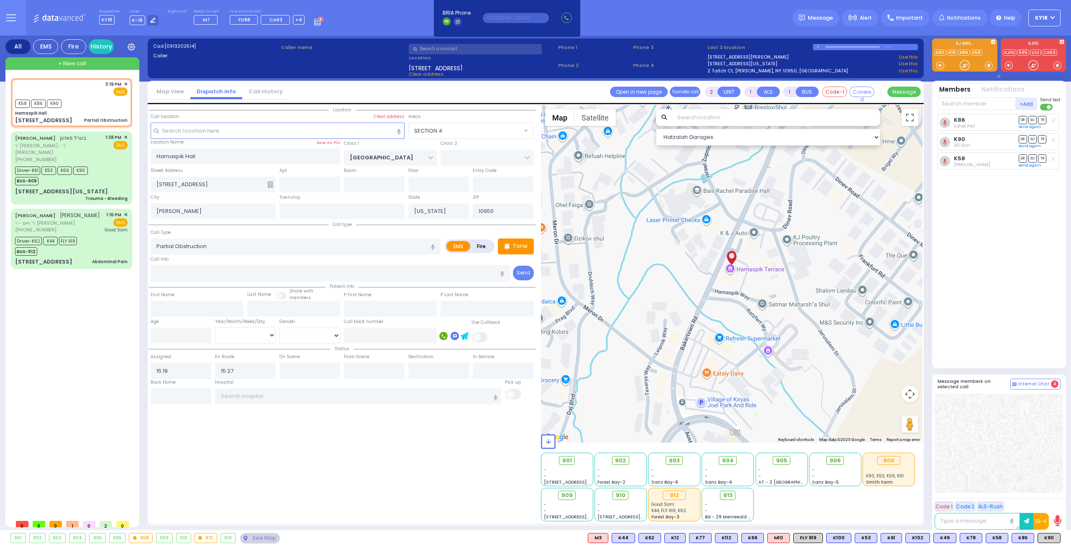
type input "6"
select select
radio input "true"
type input "Unknown"
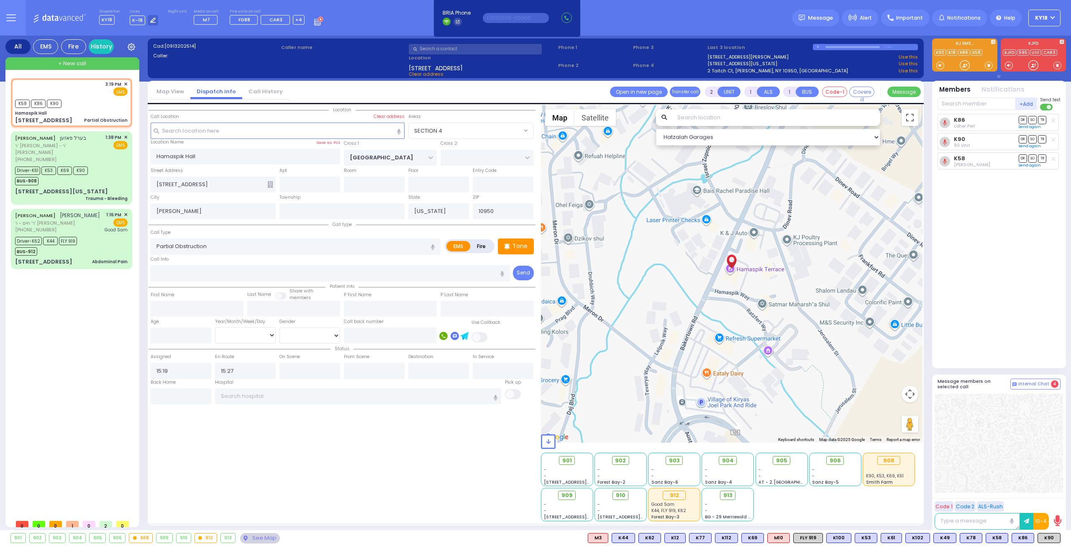
select select "Year"
select select "Hatzalah Garages"
select select "SECTION 4"
select select
radio input "true"
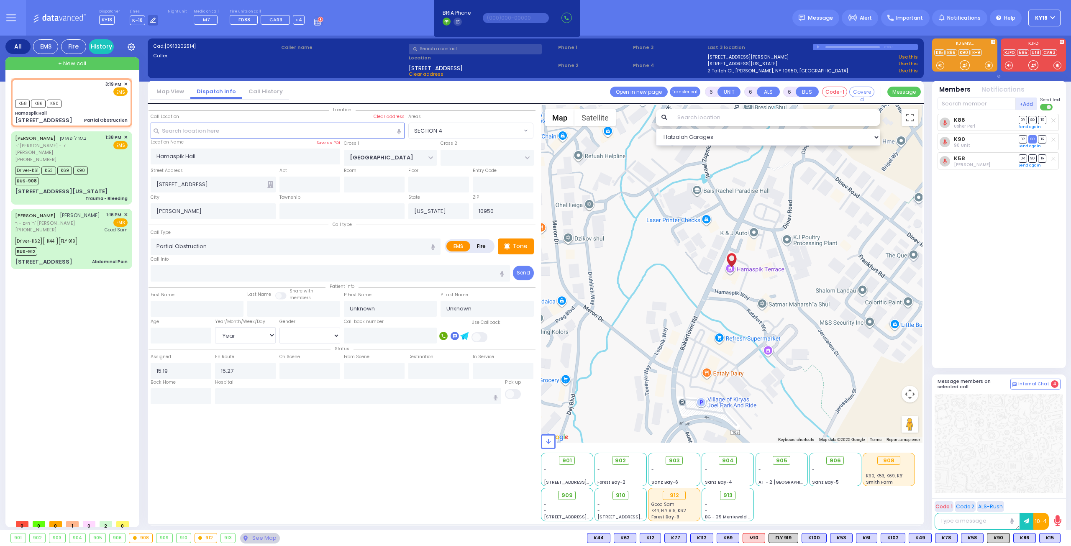
select select "Year"
select select "Hatzalah Garages"
select select "SECTION 4"
select select
radio input "true"
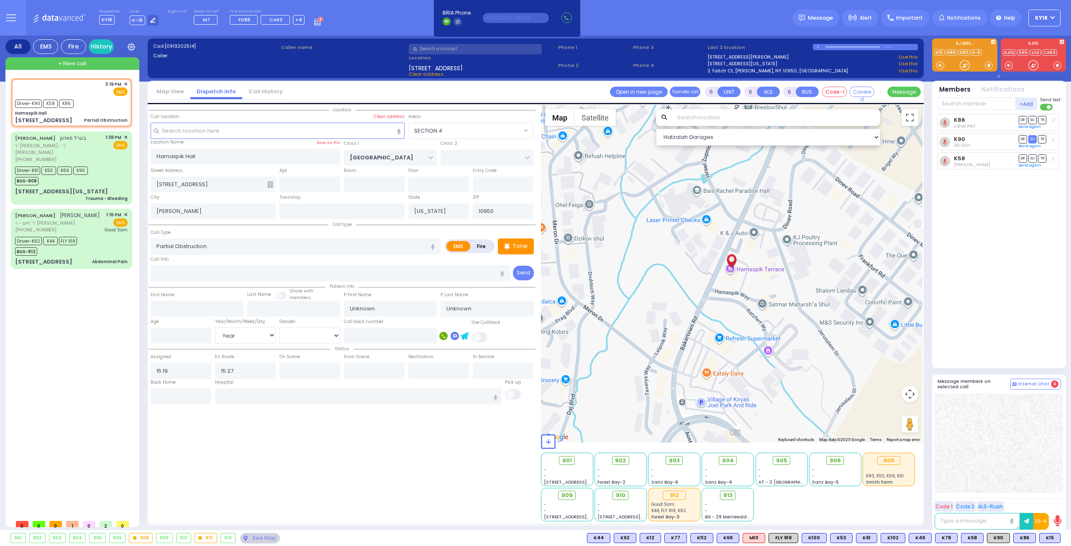
select select "Year"
select select "[DEMOGRAPHIC_DATA]"
type input "15:32"
select select "Hatzalah Garages"
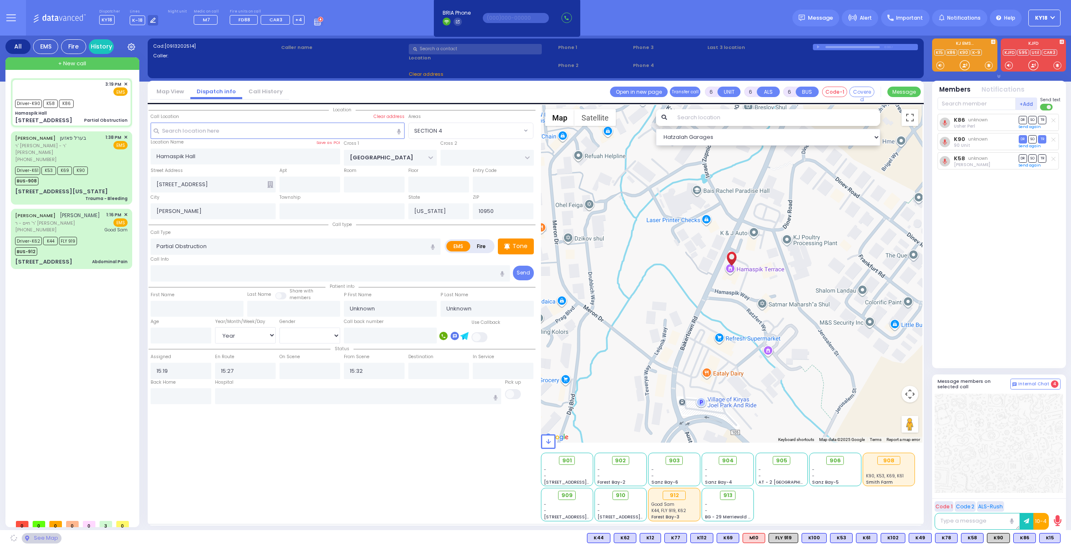
select select
radio input "true"
select select "Year"
select select "[DEMOGRAPHIC_DATA]"
select select "Hatzalah Garages"
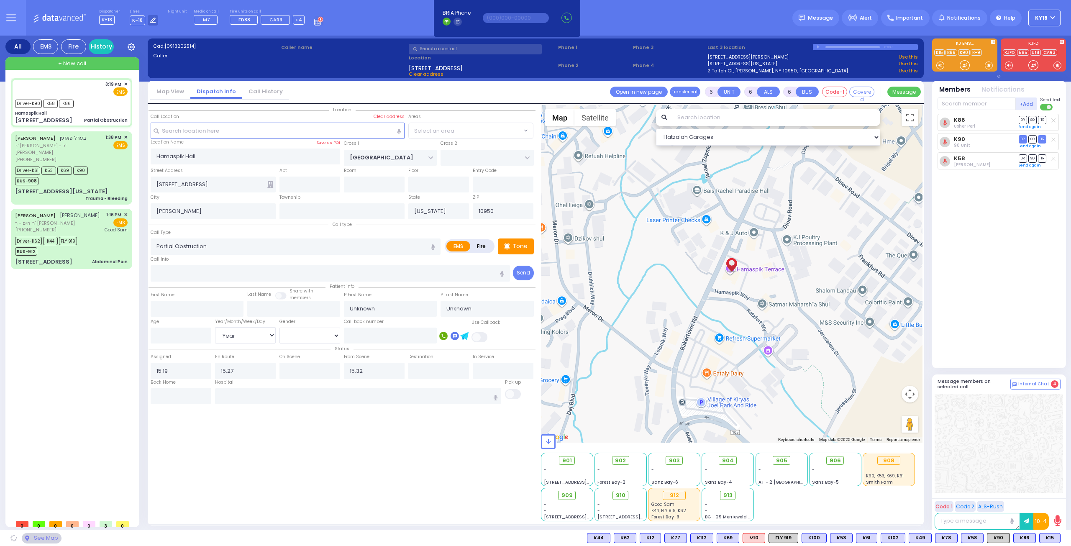
select select
radio input "true"
select select "Year"
select select "[DEMOGRAPHIC_DATA]"
select select "Hatzalah Garages"
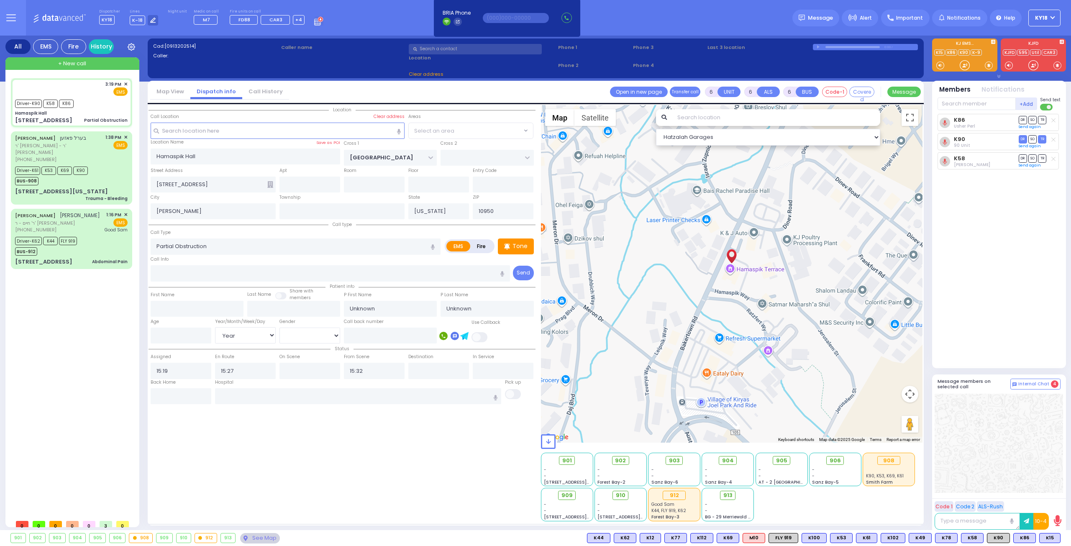
select select "SECTION 4"
select select
radio input "true"
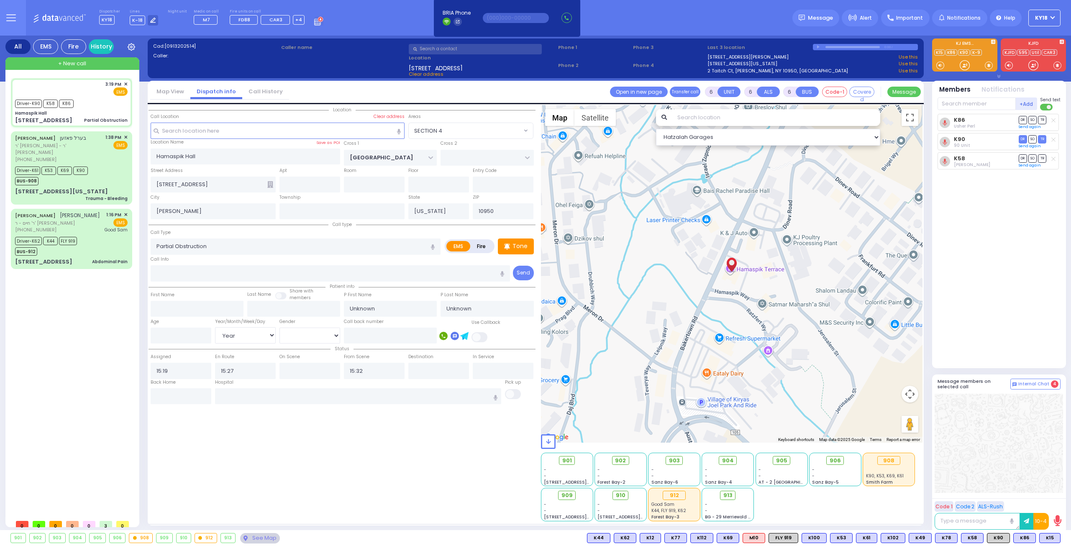
select select "Year"
select select "[DEMOGRAPHIC_DATA]"
select select "Hatzalah Garages"
select select "SECTION 4"
select select
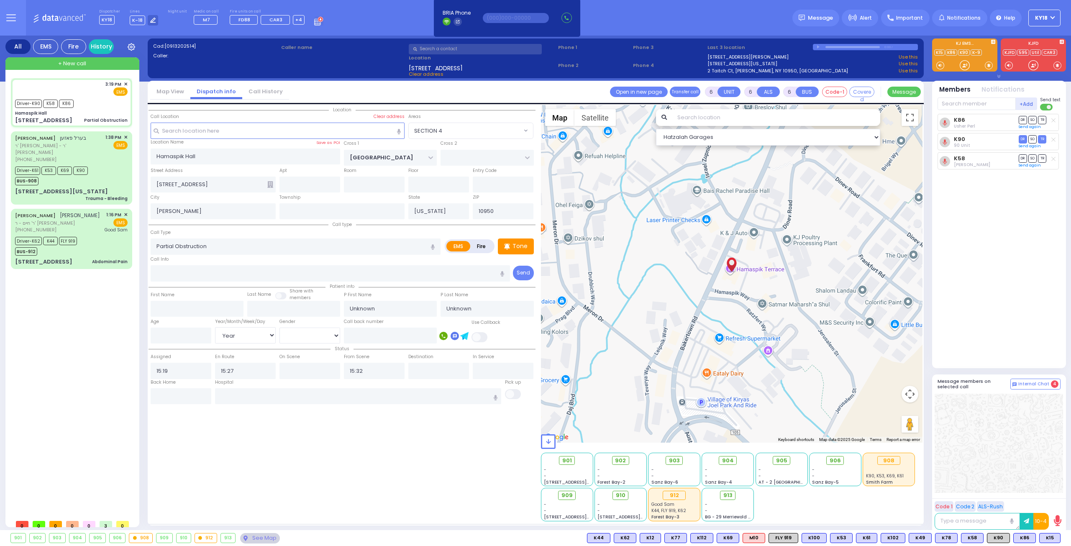
radio input "true"
select select "Year"
select select "[DEMOGRAPHIC_DATA]"
select select "Hatzalah Garages"
select select "SECTION 4"
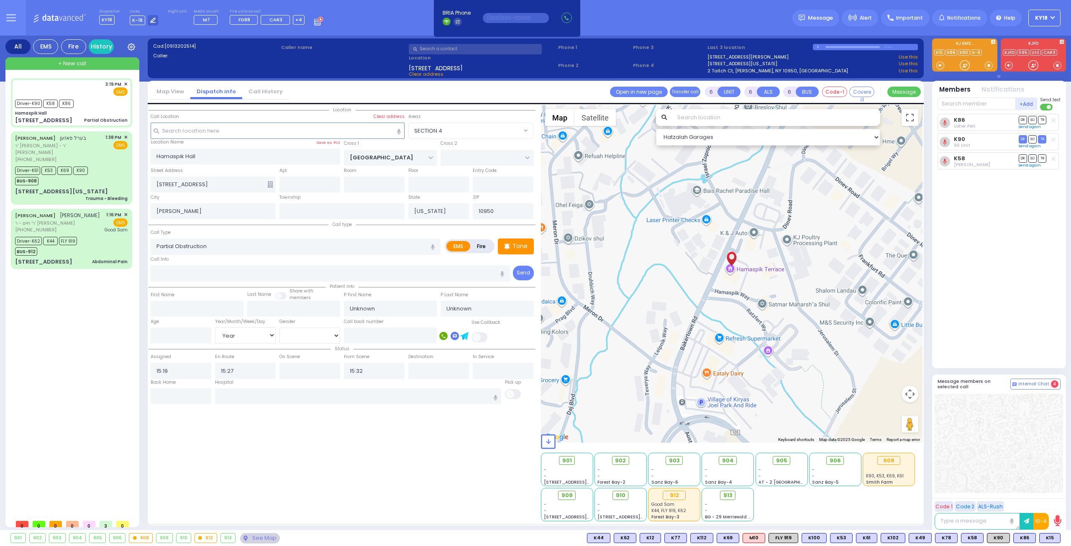
select select
radio input "true"
type input "[PERSON_NAME]"
select select "Year"
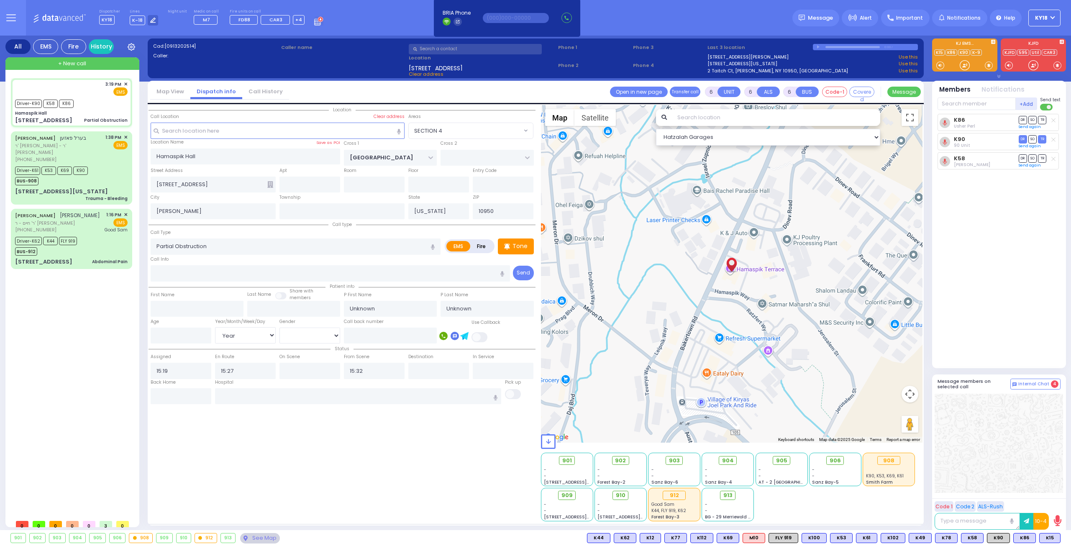
select select "[DEMOGRAPHIC_DATA]"
select select "Hatzalah Garages"
select select "SECTION 4"
select select
radio input "true"
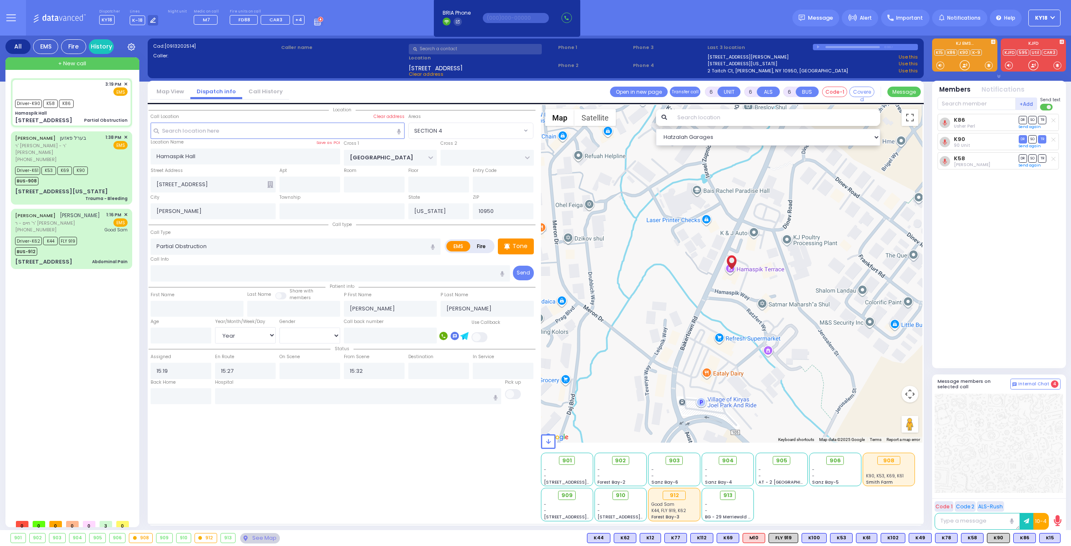
select select "Year"
select select "[DEMOGRAPHIC_DATA]"
select select "Hatzalah Garages"
select select "SECTION 4"
select select
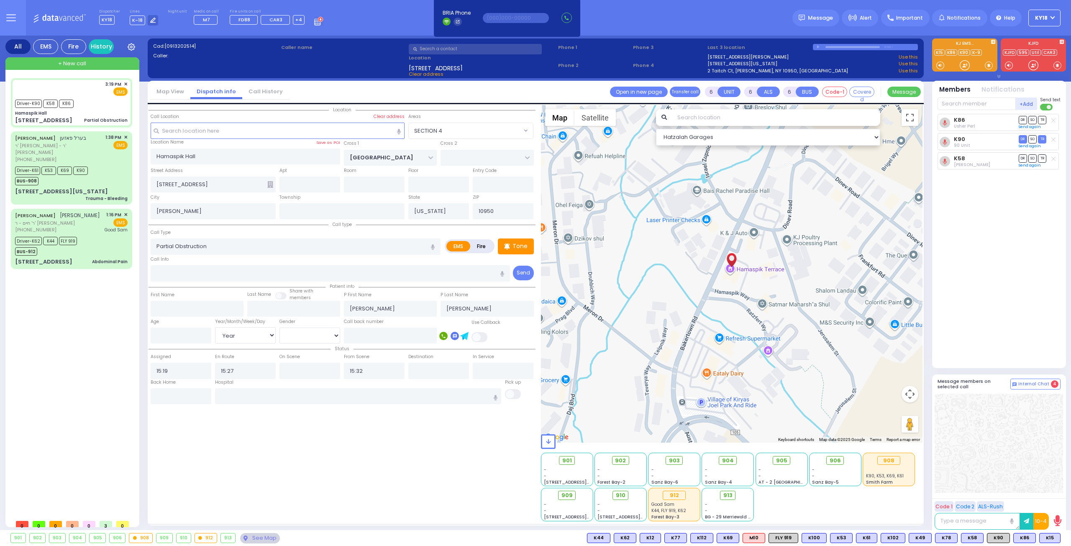
radio input "true"
select select "Year"
select select "[DEMOGRAPHIC_DATA]"
type input "[US_STATE][GEOGRAPHIC_DATA]- [GEOGRAPHIC_DATA] [STREET_ADDRESS][US_STATE]"
select select "Hatzalah Garages"
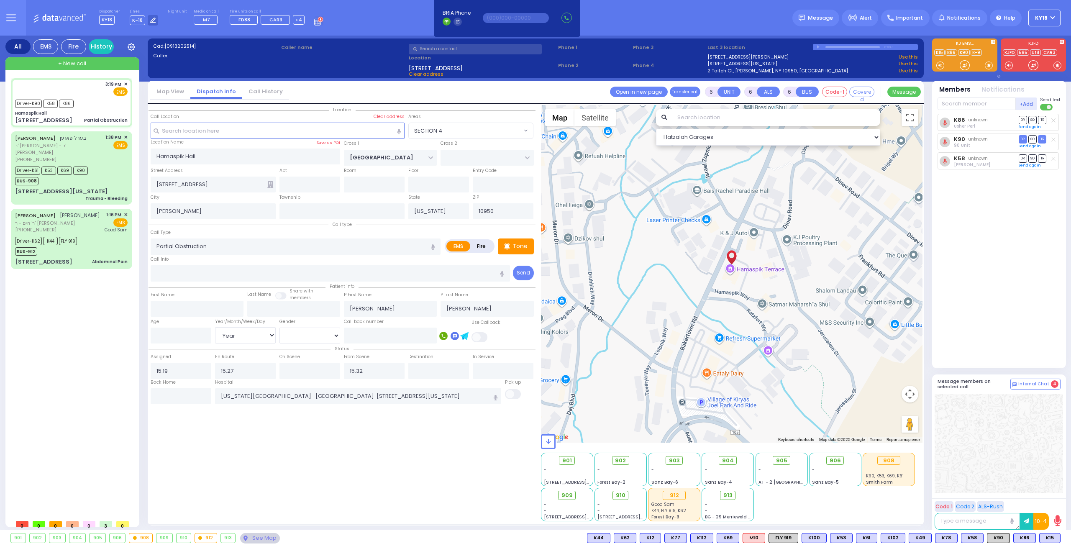
select select "SECTION 4"
select select
radio input "true"
select select "Year"
select select "[DEMOGRAPHIC_DATA]"
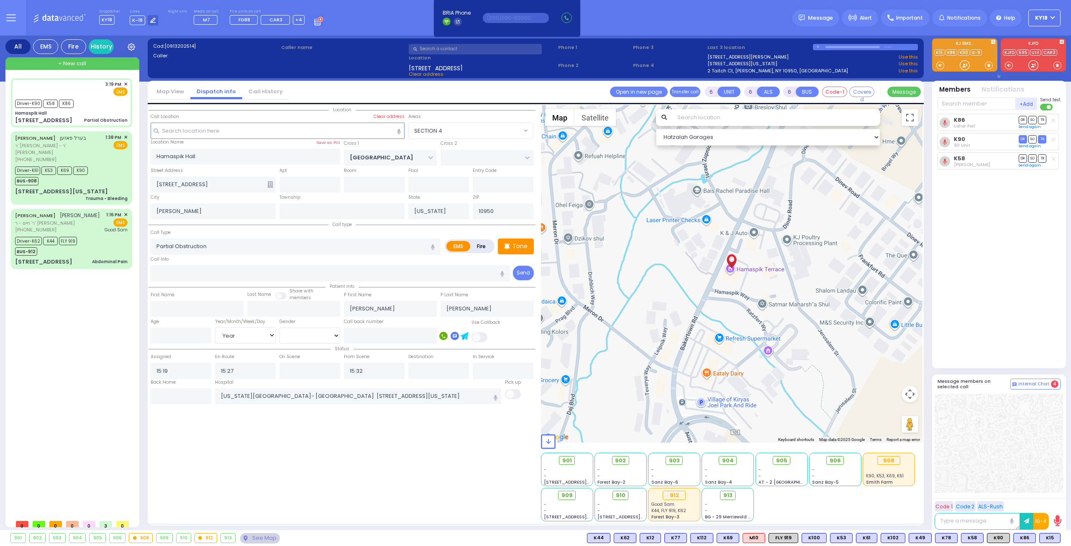
select select "Hatzalah Garages"
select select "SECTION 4"
select select
radio input "true"
select select "Year"
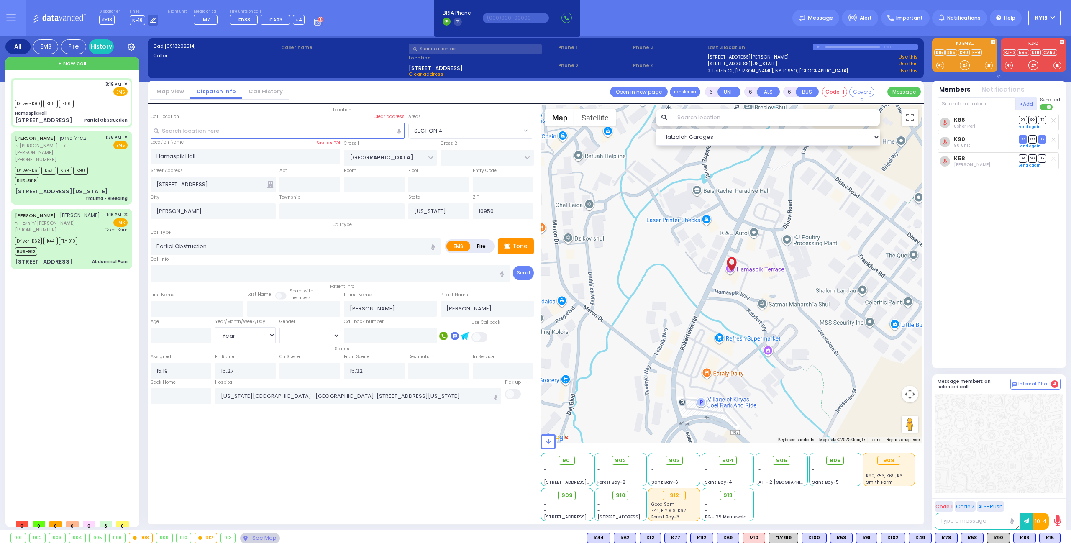
select select "[DEMOGRAPHIC_DATA]"
type input "15:28"
type input "15:33"
select select "Hatzalah Garages"
select select "SECTION 4"
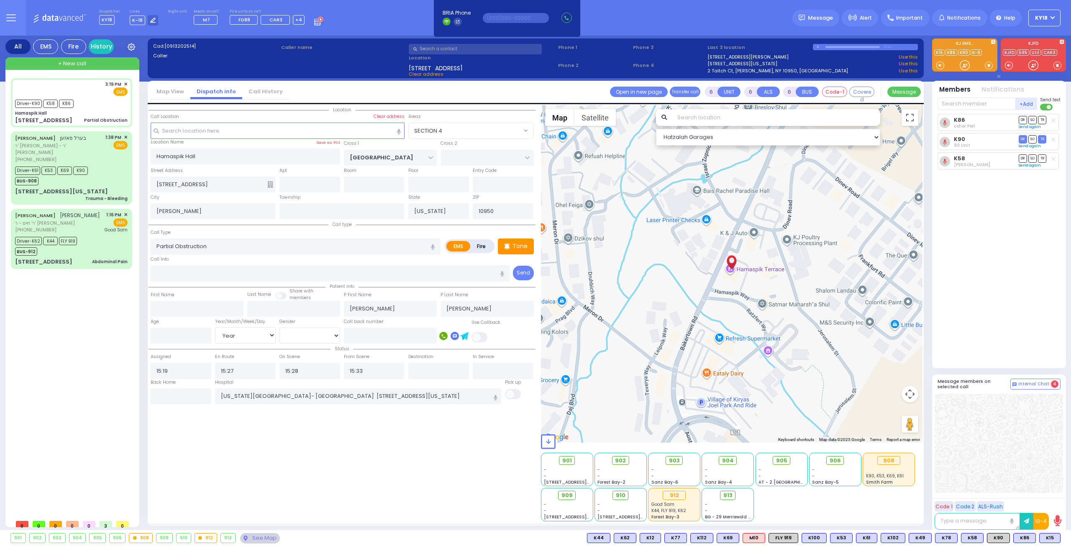
select select
radio input "true"
select select "Year"
select select "[DEMOGRAPHIC_DATA]"
select select "Hatzalah Garages"
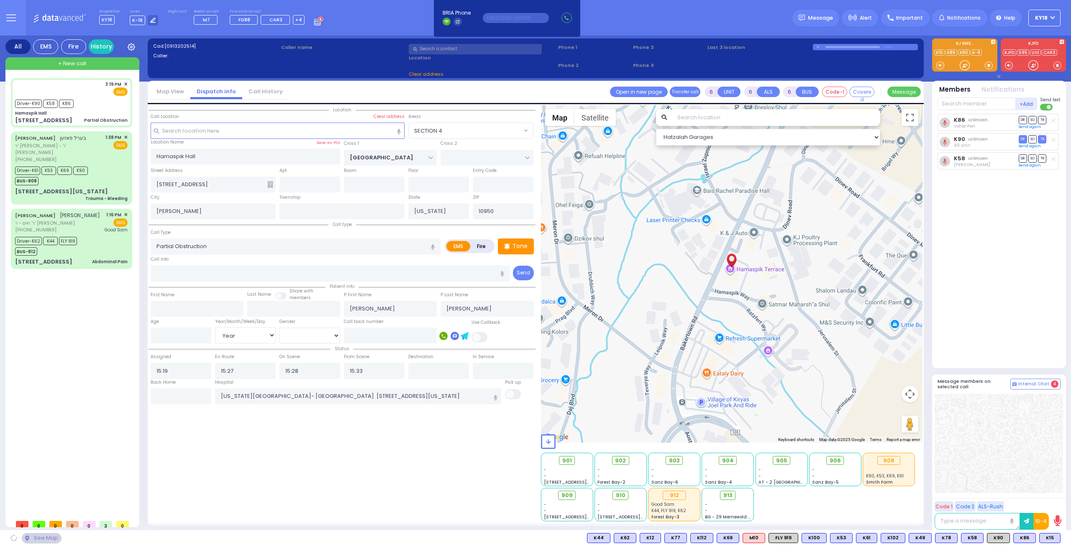
select select "SECTION 4"
select select
radio input "true"
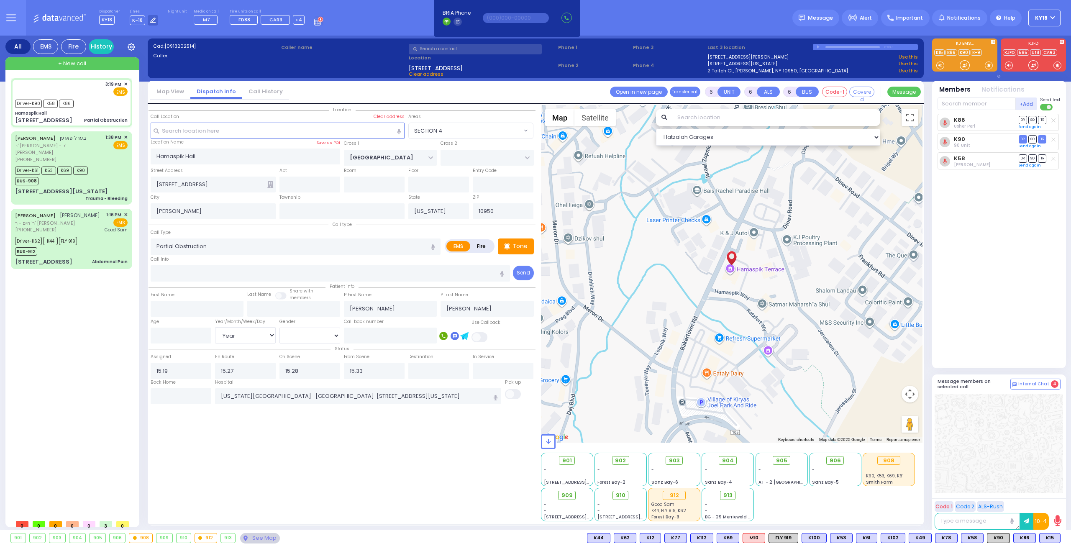
type input "3"
select select "Year"
select select "[DEMOGRAPHIC_DATA]"
select select "Hatzalah Garages"
select select "SECTION 4"
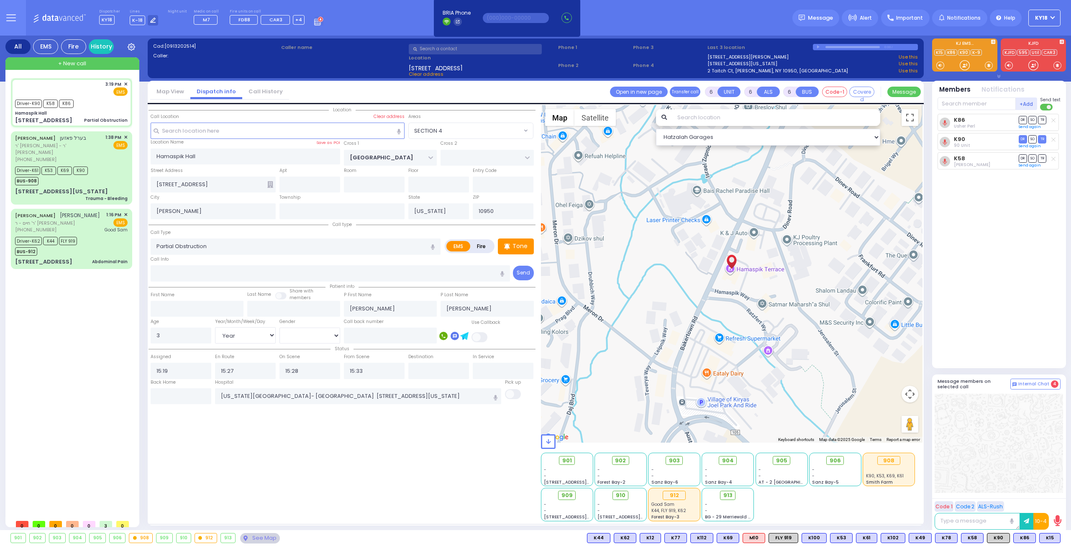
select select
radio input "true"
select select "Year"
select select "[DEMOGRAPHIC_DATA]"
select select "Hatzalah Garages"
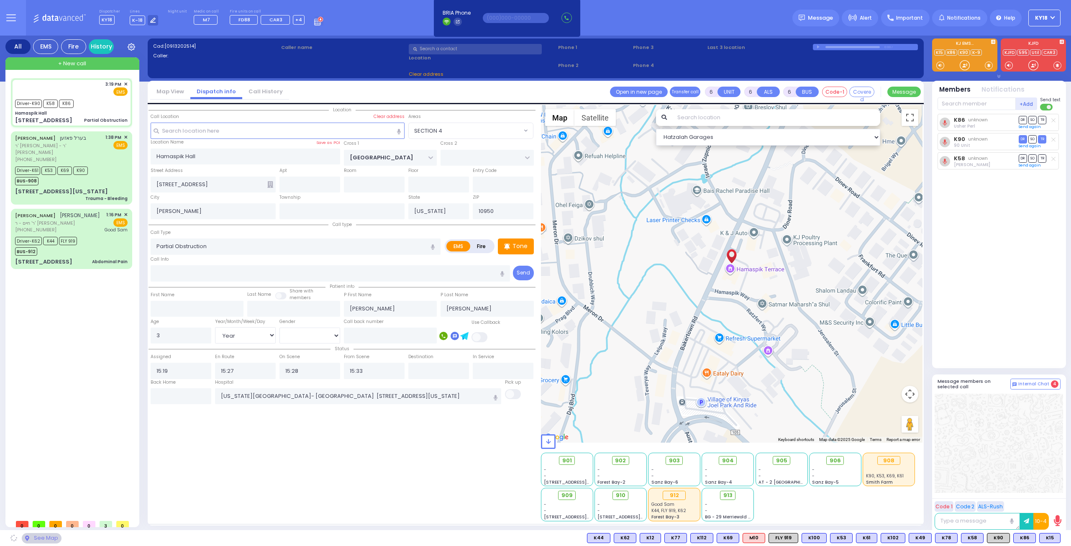
select select "SECTION 4"
select select
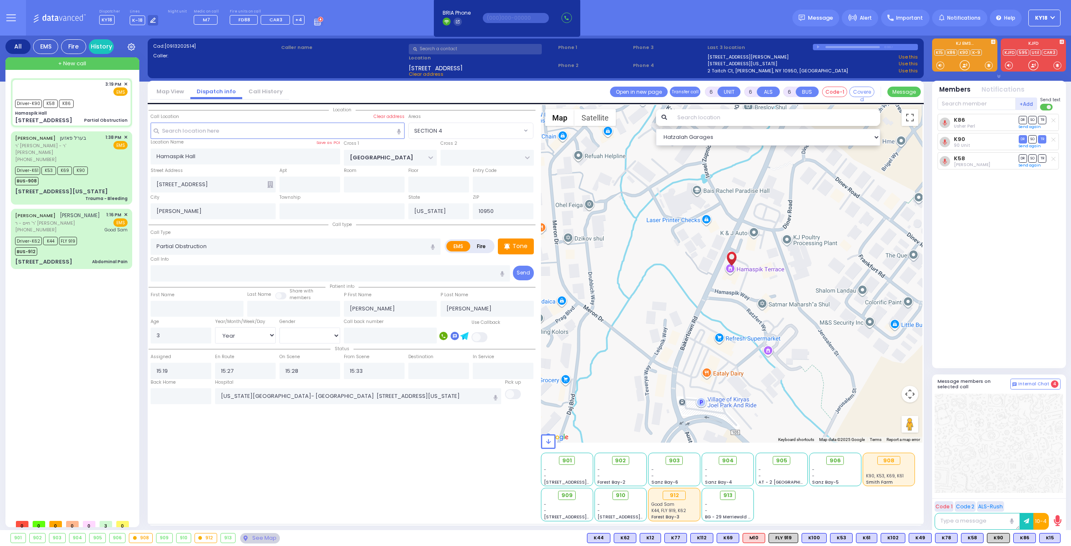
radio input "true"
select select "Year"
select select "[DEMOGRAPHIC_DATA]"
type input "15:22"
type input "15:24"
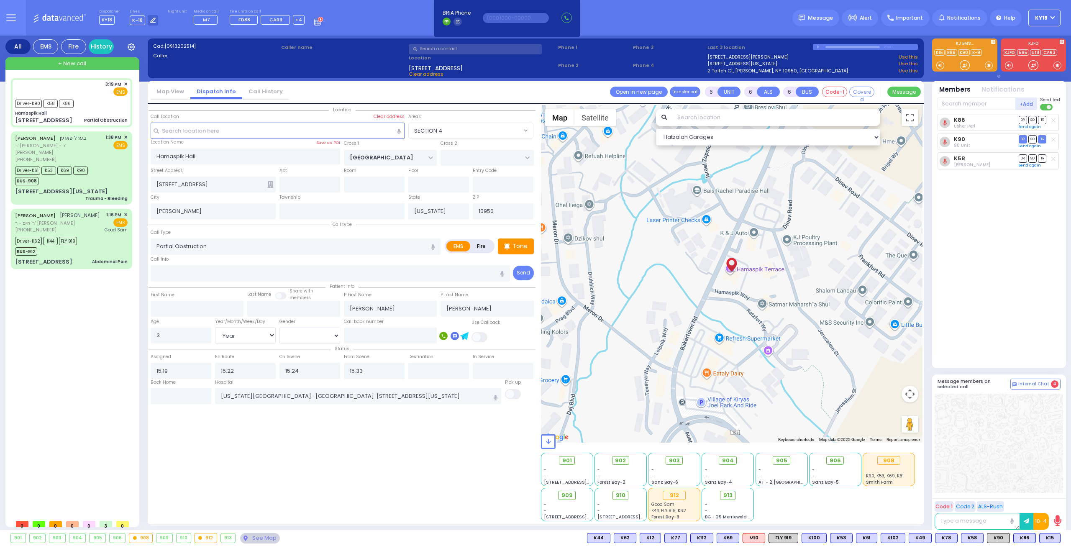
select select "Hatzalah Garages"
select select "SECTION 4"
select select
radio input "true"
select select "Year"
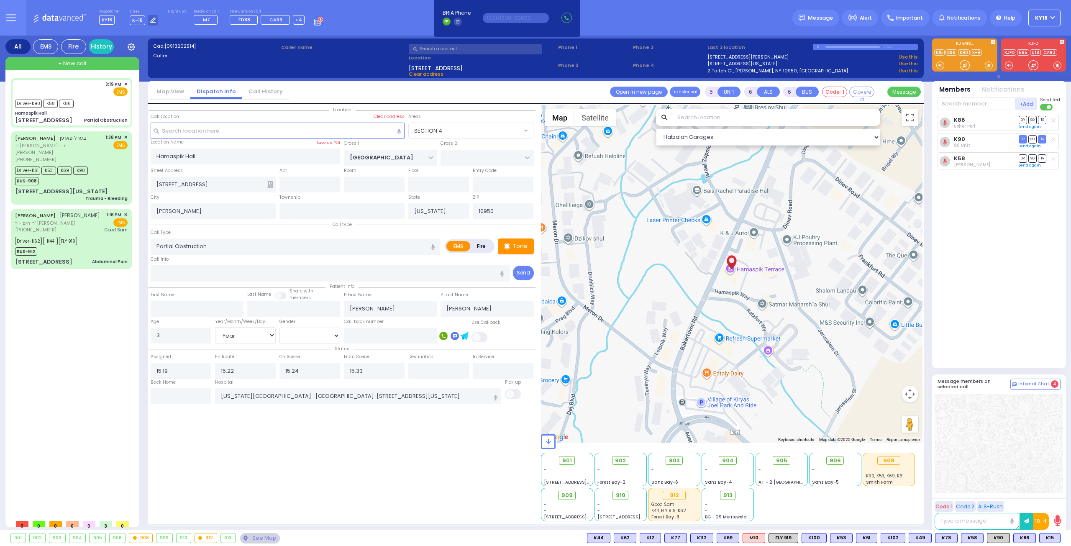
select select "[DEMOGRAPHIC_DATA]"
select select "Hatzalah Garages"
select select "SECTION 4"
select select
radio input "true"
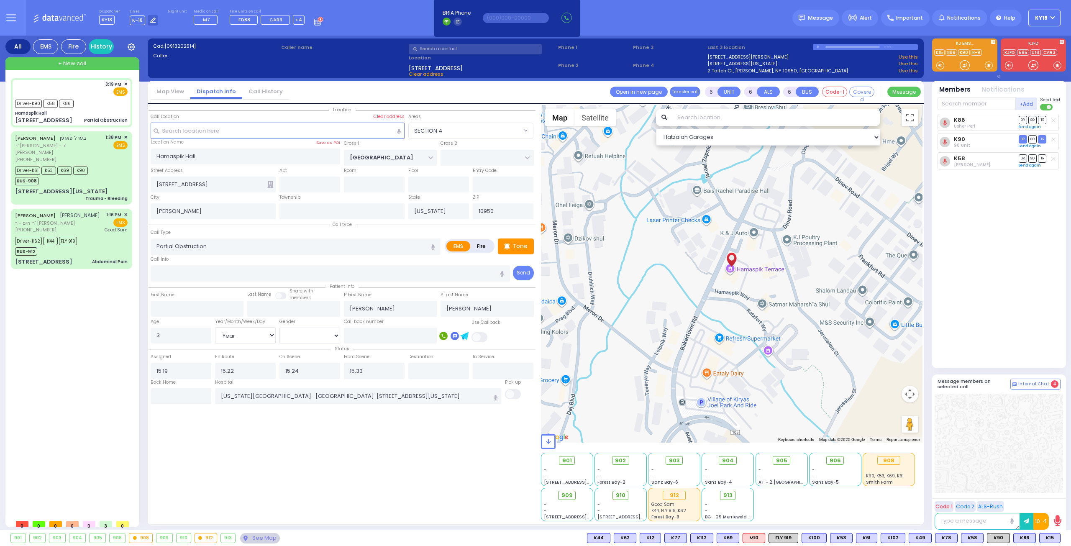
select select "Year"
select select "[DEMOGRAPHIC_DATA]"
select select "Hatzalah Garages"
select select "SECTION 4"
select select
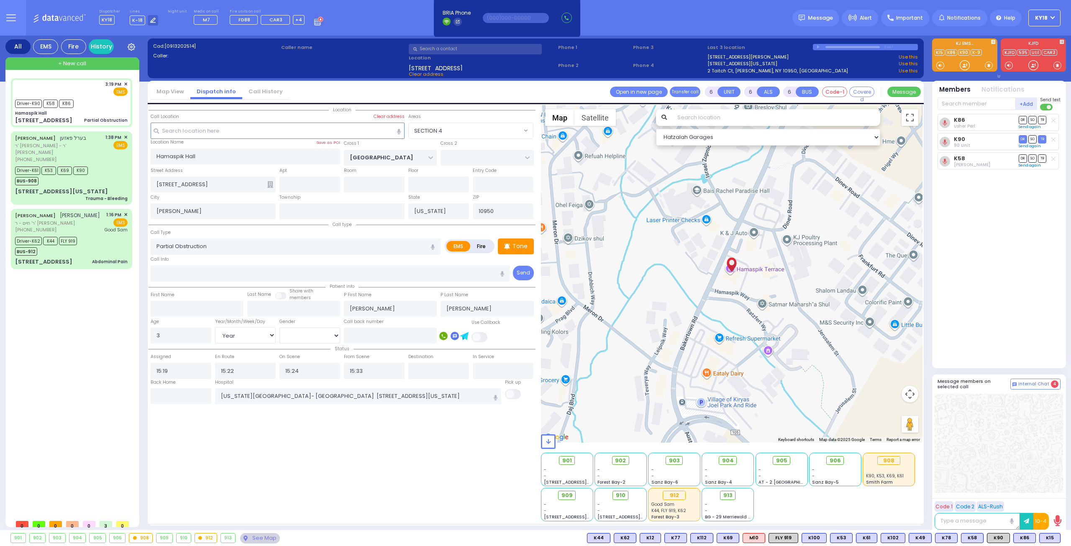
radio input "true"
select select "Year"
select select "[DEMOGRAPHIC_DATA]"
select select "Hatzalah Garages"
select select "SECTION 4"
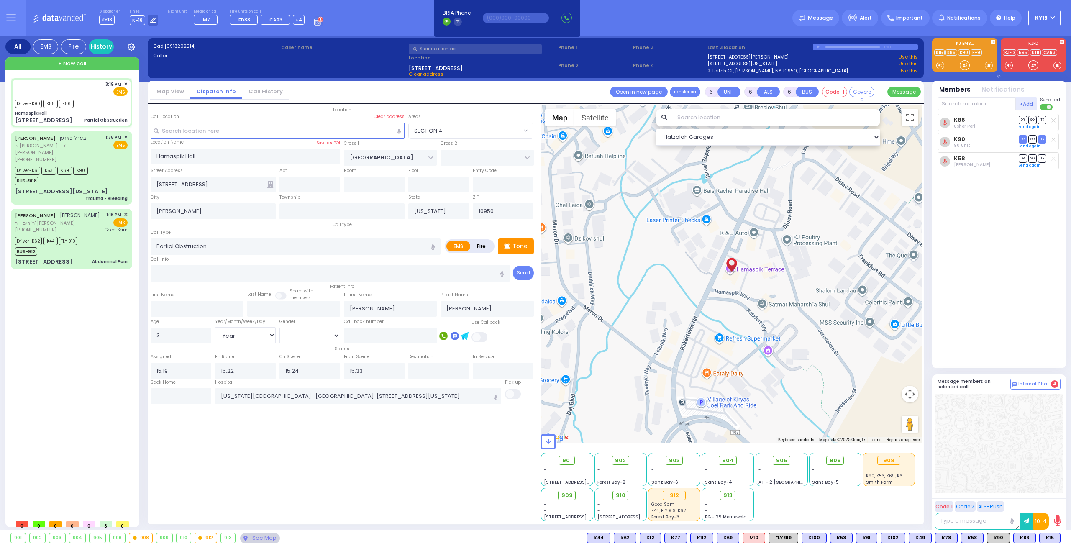
select select
radio input "true"
select select "Year"
